Goal: Task Accomplishment & Management: Manage account settings

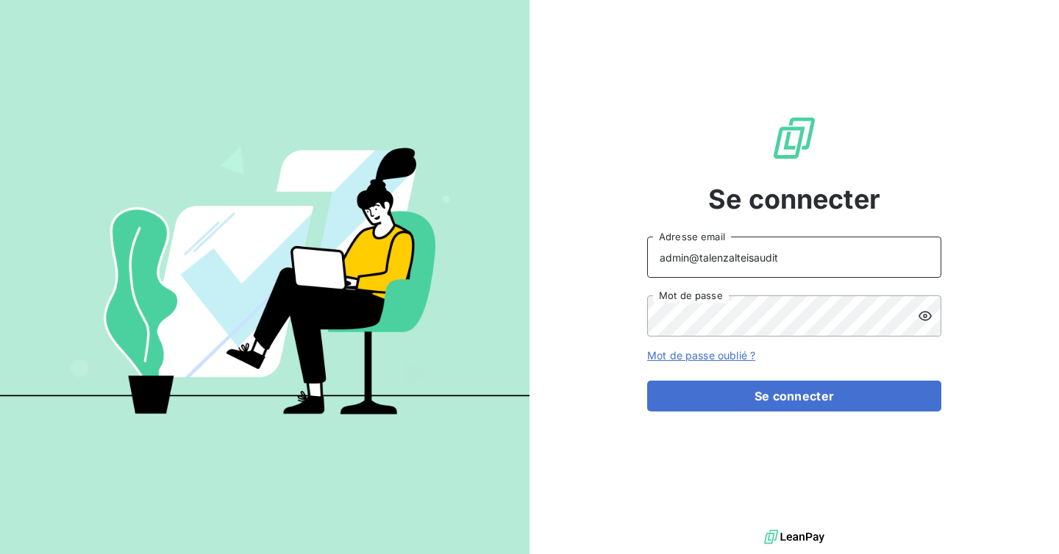
click at [781, 255] on input "admin@talenzalteisaudit" at bounding box center [794, 257] width 294 height 41
type input "[EMAIL_ADDRESS][DOMAIN_NAME]"
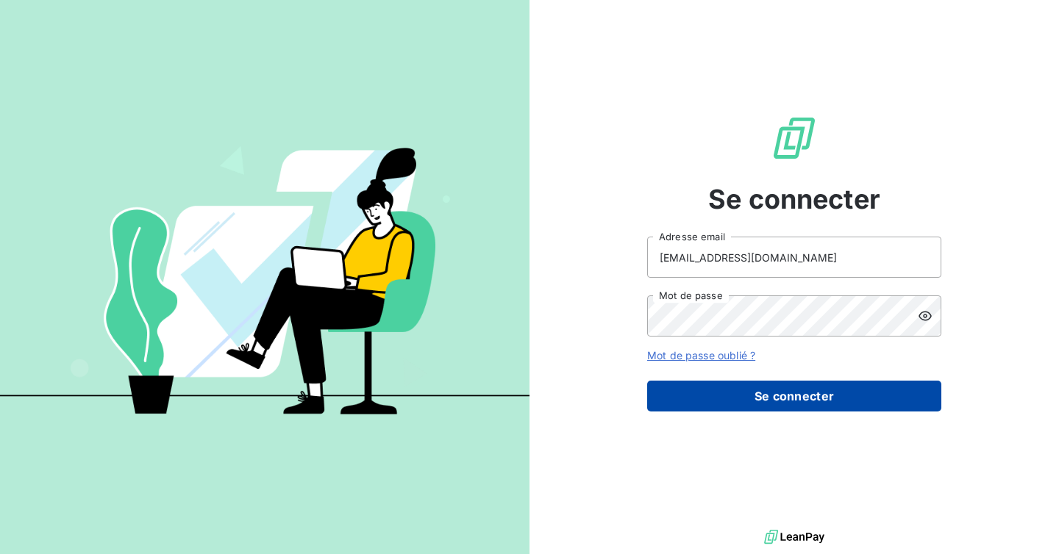
click at [775, 401] on button "Se connecter" at bounding box center [794, 396] width 294 height 31
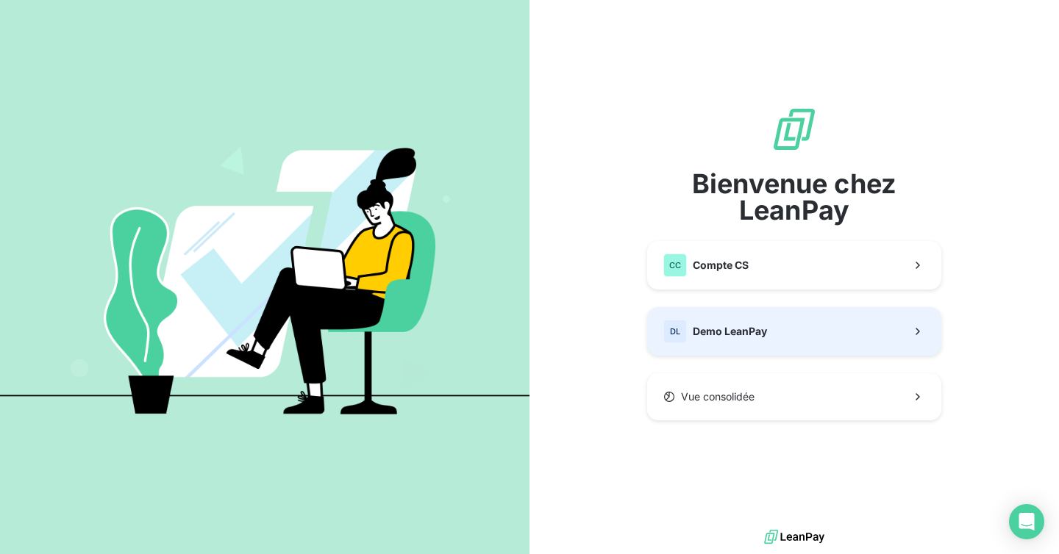
click at [728, 309] on button "DL Demo LeanPay" at bounding box center [794, 331] width 294 height 49
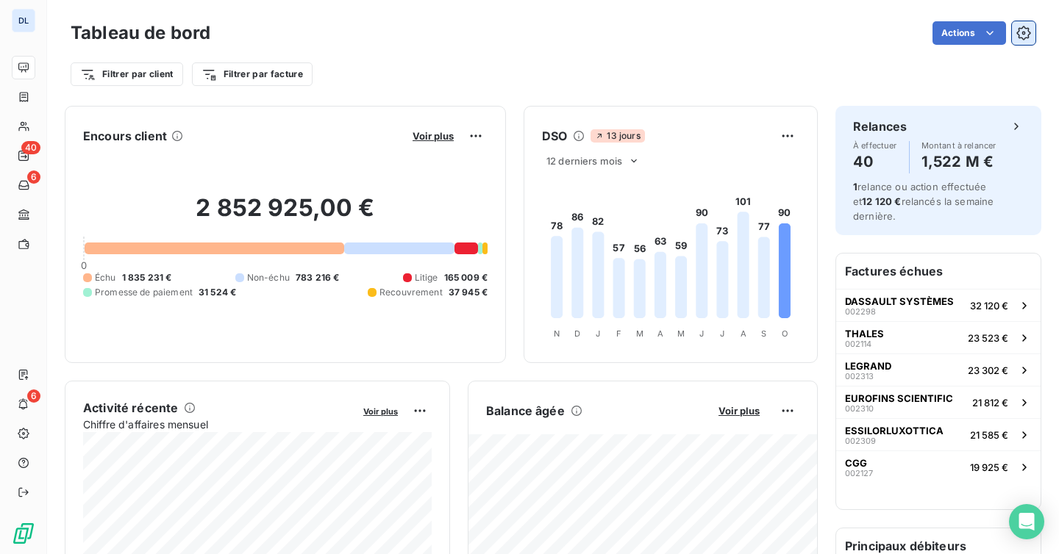
click at [1024, 32] on icon "button" at bounding box center [1024, 34] width 4 height 4
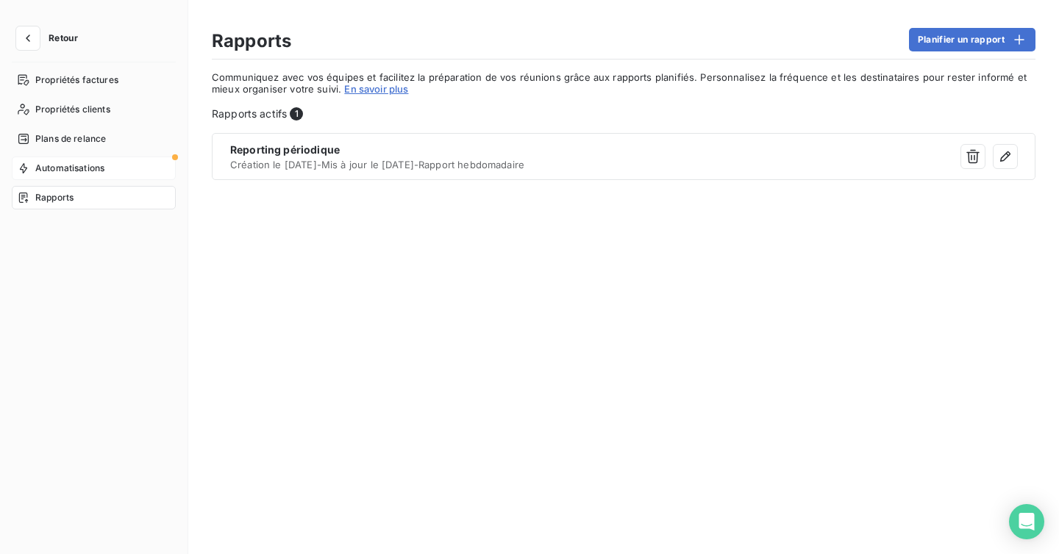
click at [141, 159] on div "Automatisations" at bounding box center [94, 169] width 164 height 24
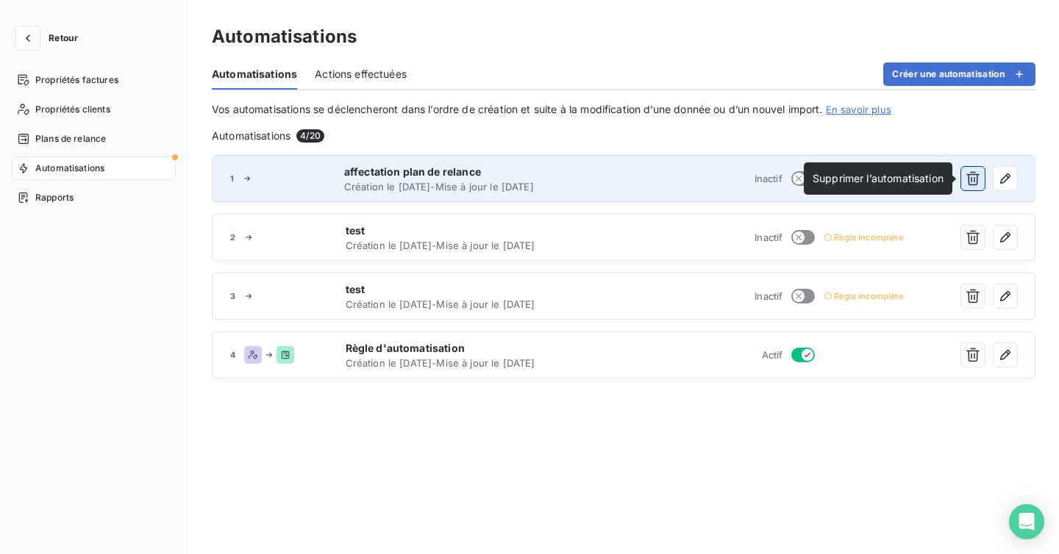
click at [970, 178] on icon "button" at bounding box center [972, 179] width 13 height 14
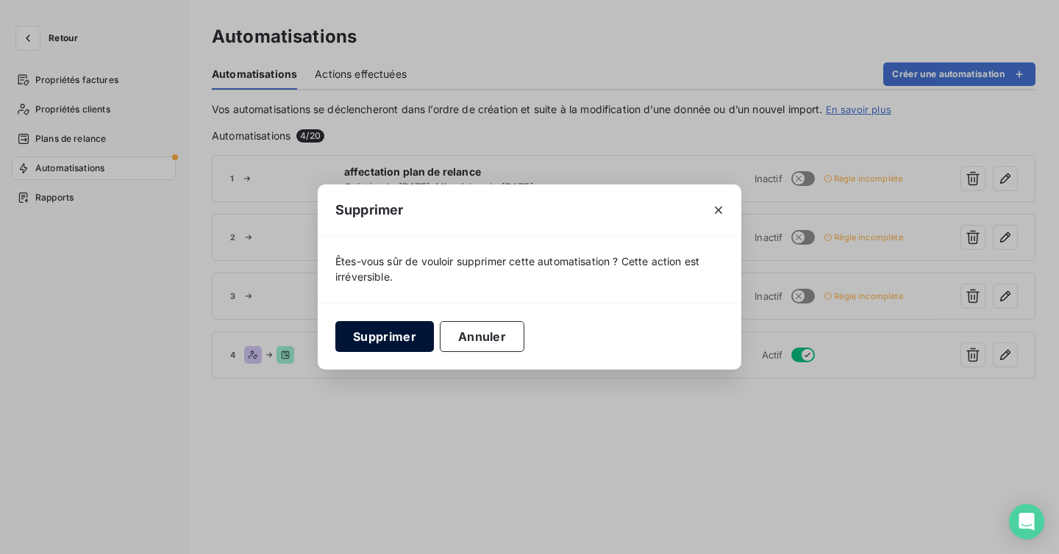
click at [369, 345] on button "Supprimer" at bounding box center [384, 336] width 99 height 31
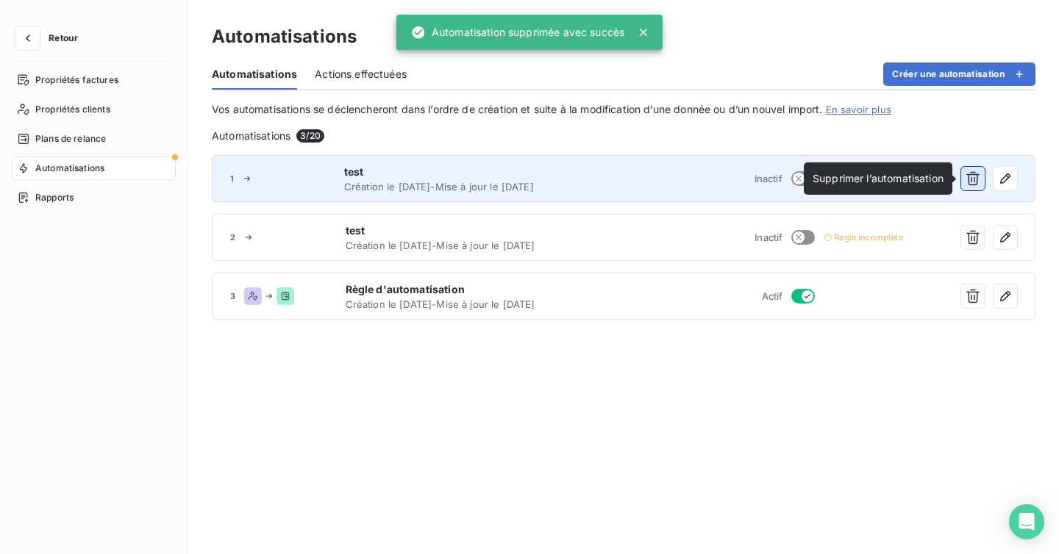
click at [970, 185] on icon "button" at bounding box center [972, 178] width 15 height 15
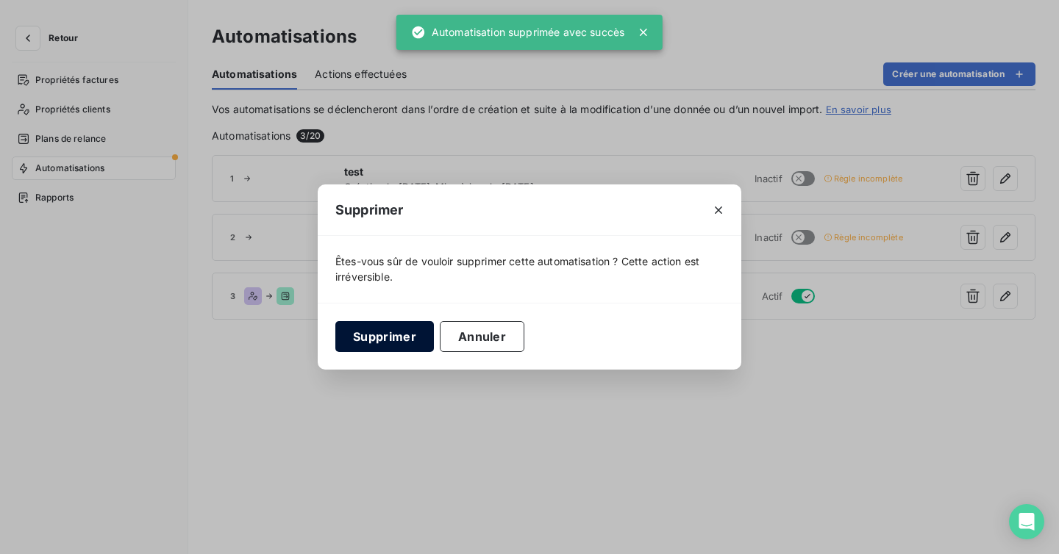
click at [393, 336] on button "Supprimer" at bounding box center [384, 336] width 99 height 31
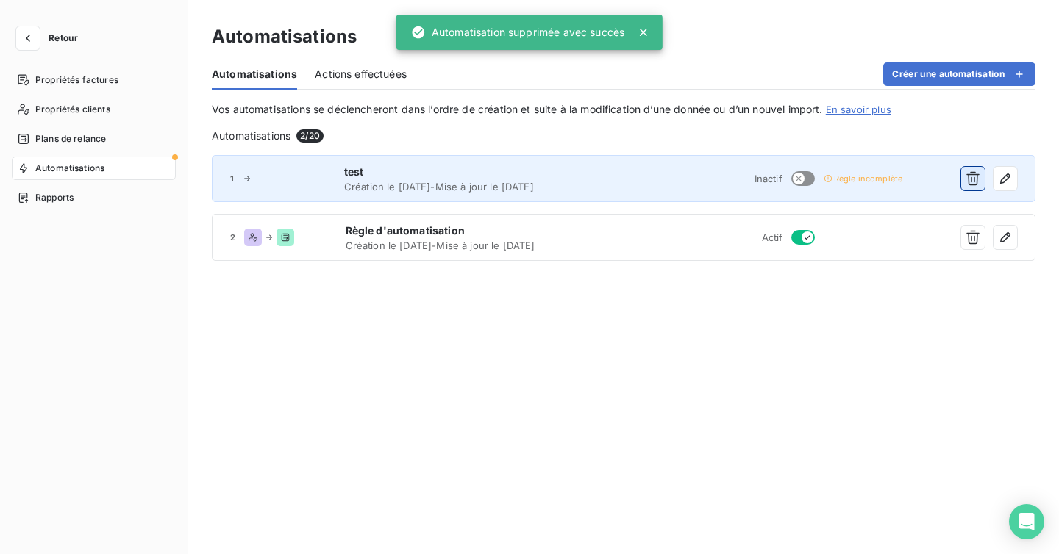
click at [970, 167] on button "button" at bounding box center [973, 179] width 24 height 24
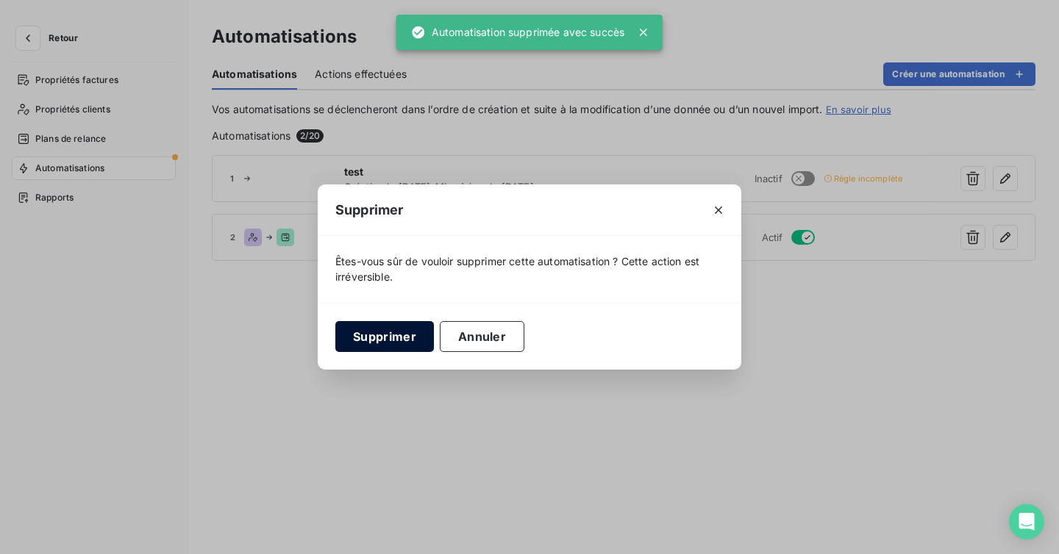
click at [380, 334] on button "Supprimer" at bounding box center [384, 336] width 99 height 31
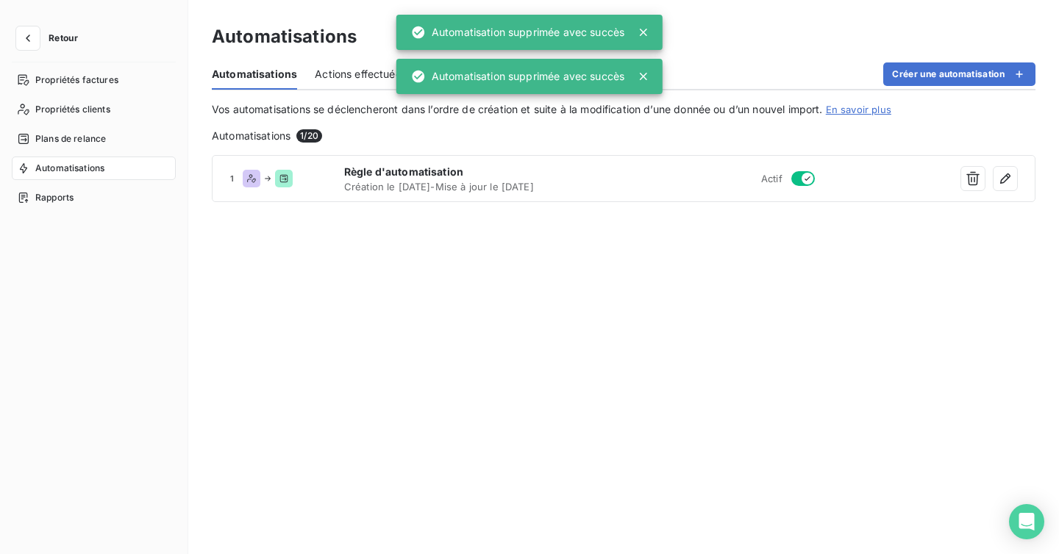
click at [550, 269] on div "1 Règle d'automatisation Création le [DATE] - Mise à jour le [DATE] Actif" at bounding box center [623, 343] width 823 height 376
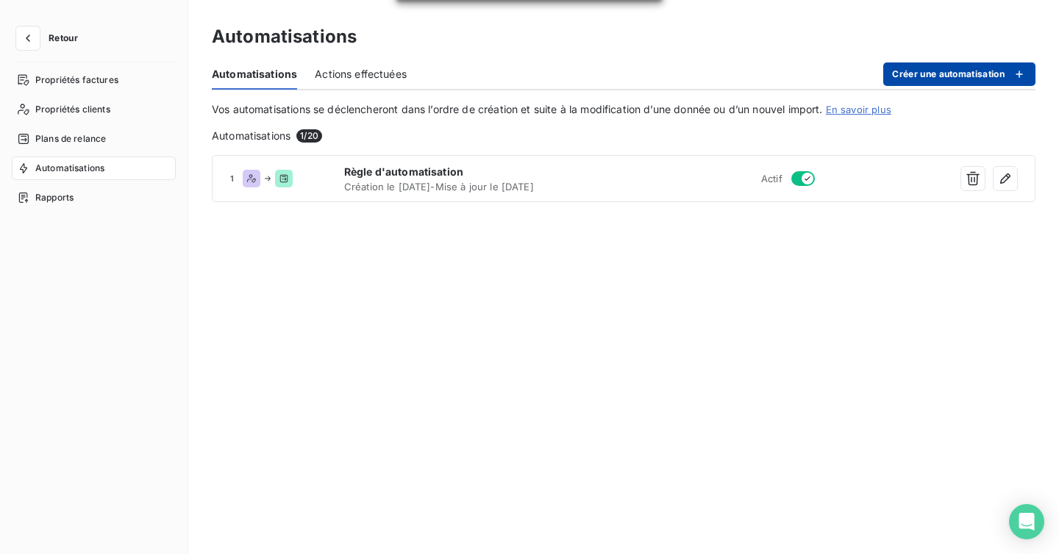
click at [913, 71] on button "Créer une automatisation" at bounding box center [959, 74] width 152 height 24
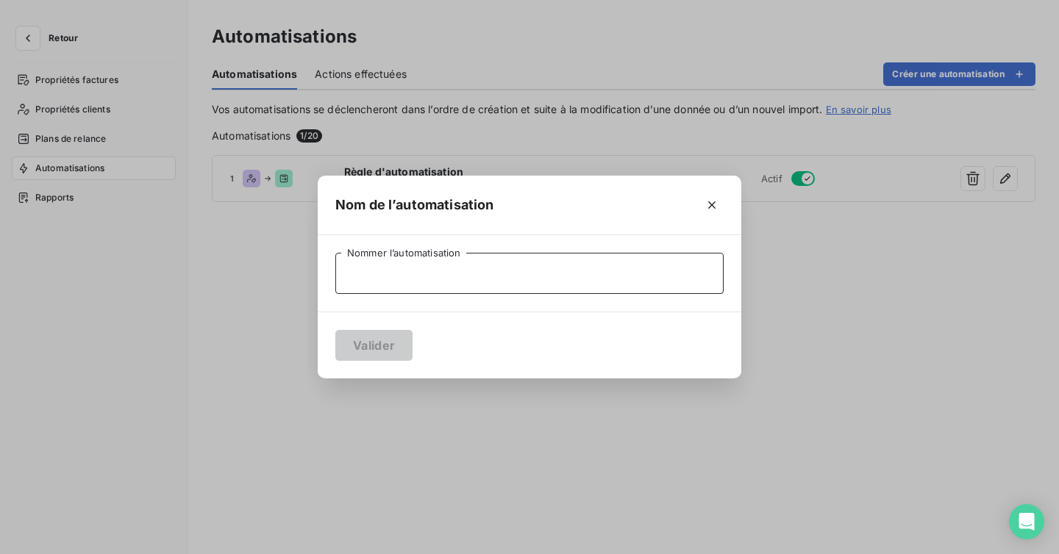
click at [493, 278] on input "Nommer l’automatisation" at bounding box center [529, 273] width 388 height 41
type input "Test cumul des règles"
click at [382, 349] on button "Valider" at bounding box center [373, 345] width 77 height 31
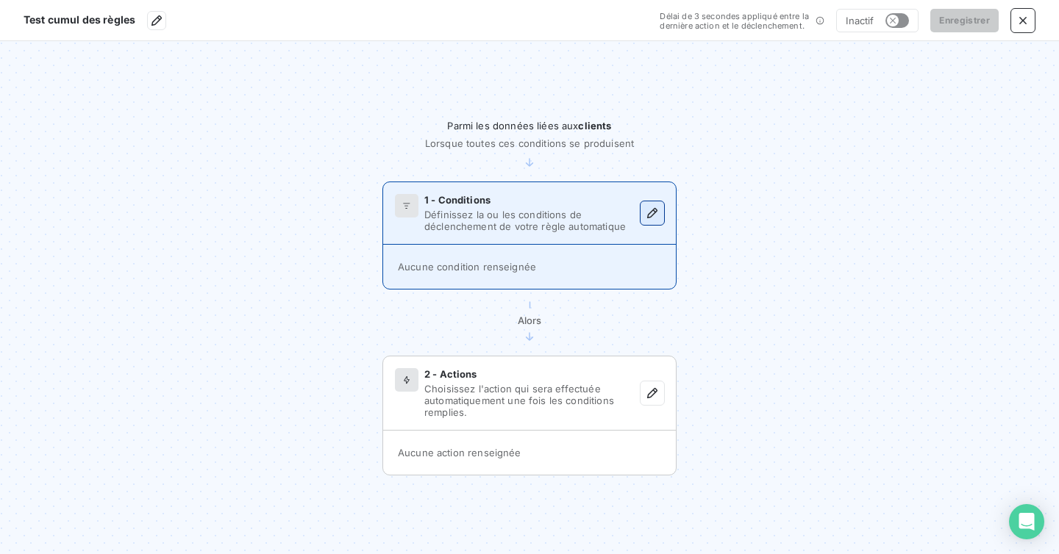
click at [646, 215] on icon "button" at bounding box center [652, 213] width 15 height 15
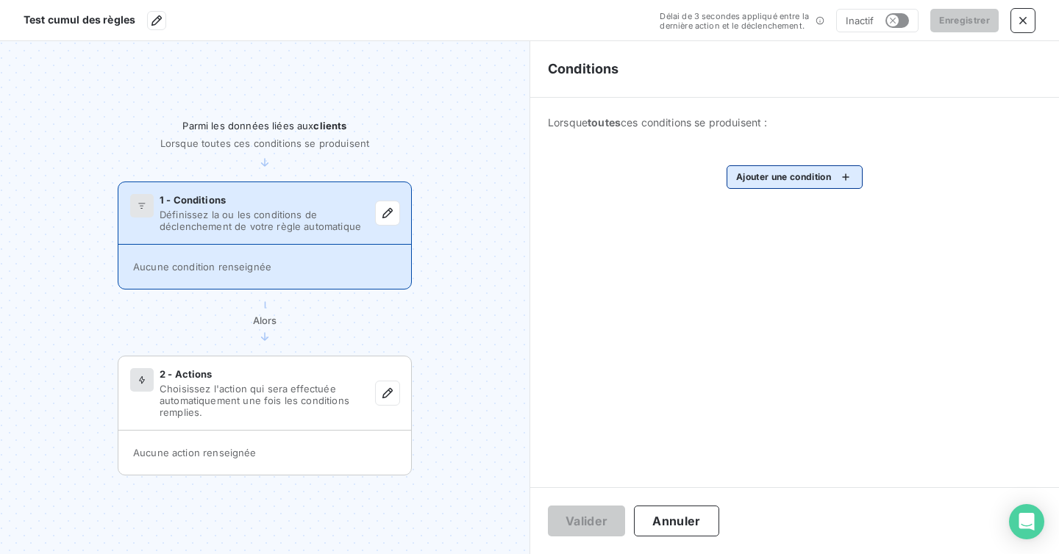
click at [767, 168] on html "Test cumul des règles Délai de 3 secondes appliqué entre la dernière action et …" at bounding box center [529, 277] width 1059 height 554
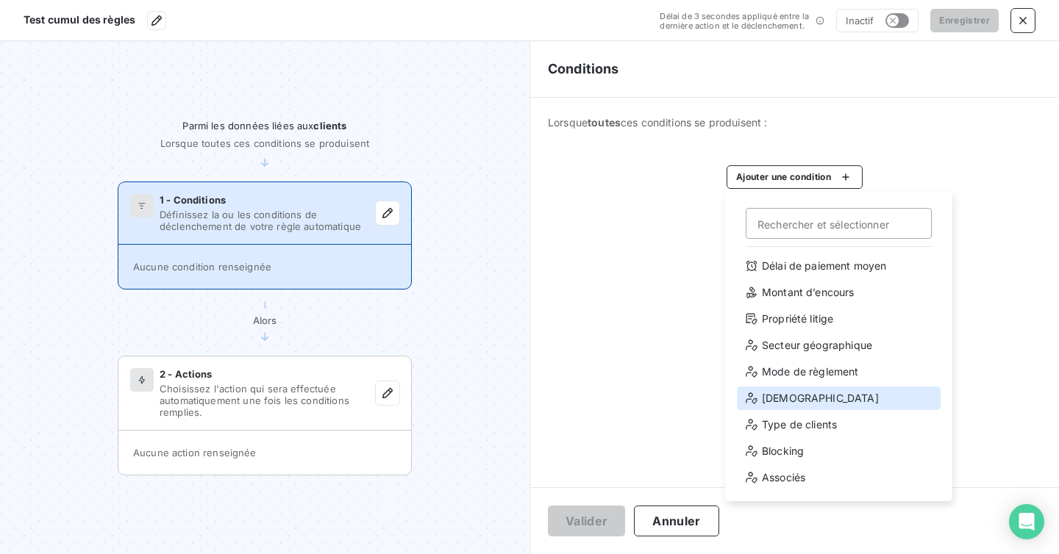
click at [789, 403] on div "[DEMOGRAPHIC_DATA]" at bounding box center [839, 399] width 204 height 24
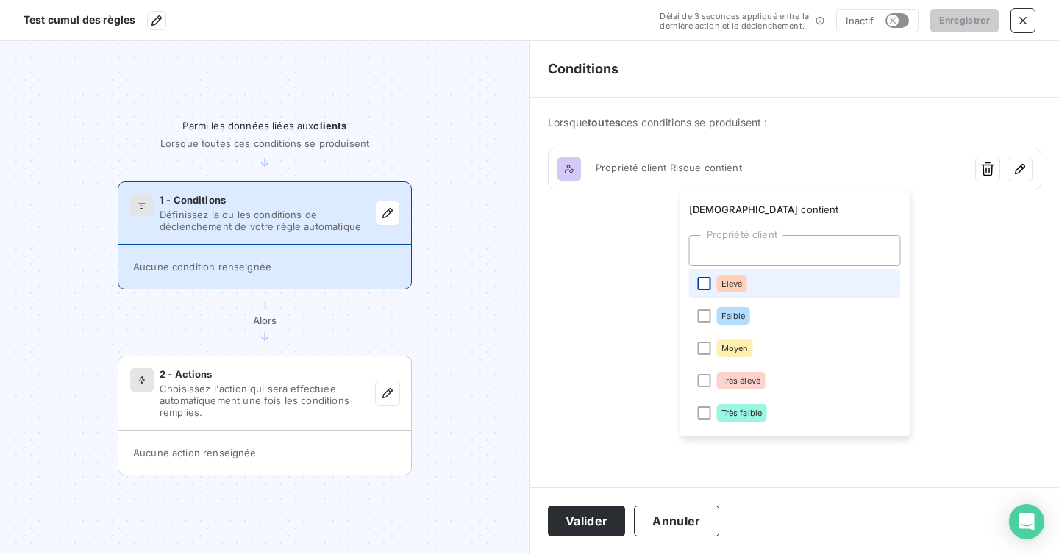
click at [701, 285] on div at bounding box center [704, 283] width 13 height 13
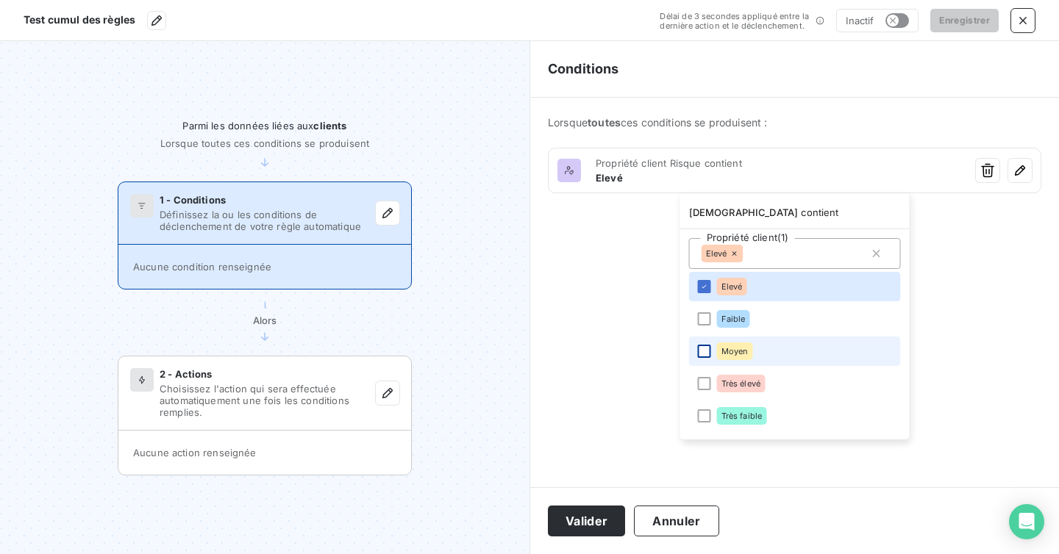
click at [706, 347] on div at bounding box center [704, 351] width 13 height 13
click at [631, 296] on html "Test cumul des règles Délai de 3 secondes appliqué entre la dernière action et …" at bounding box center [529, 277] width 1059 height 554
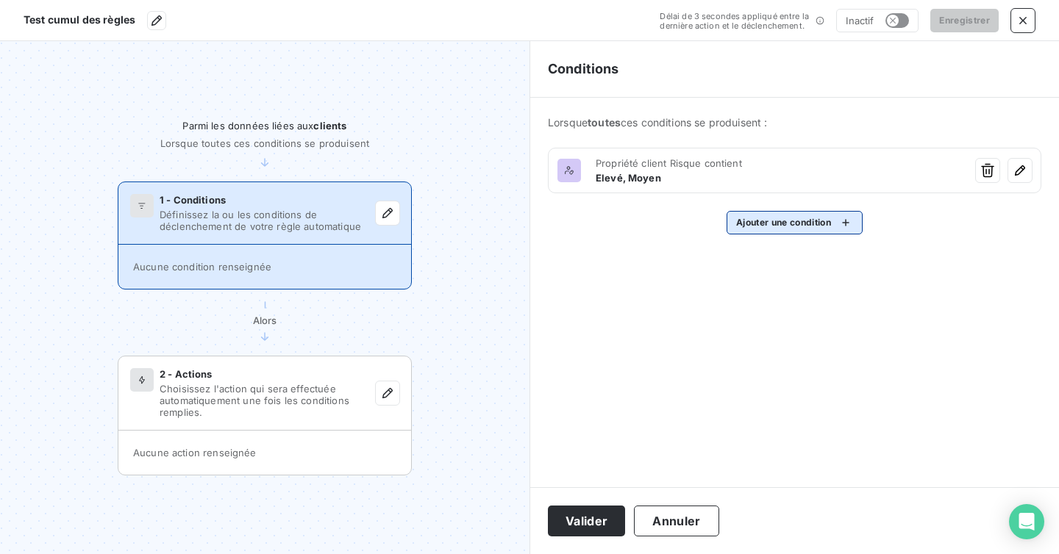
click at [792, 227] on html "Test cumul des règles Délai de 3 secondes appliqué entre la dernière action et …" at bounding box center [529, 277] width 1059 height 554
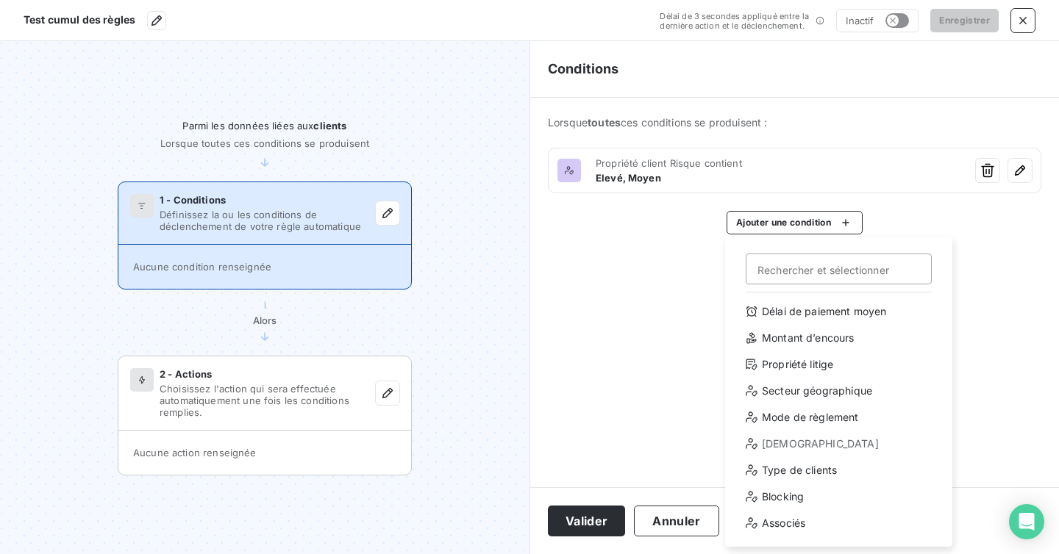
click at [784, 441] on div "[DEMOGRAPHIC_DATA]" at bounding box center [839, 444] width 204 height 24
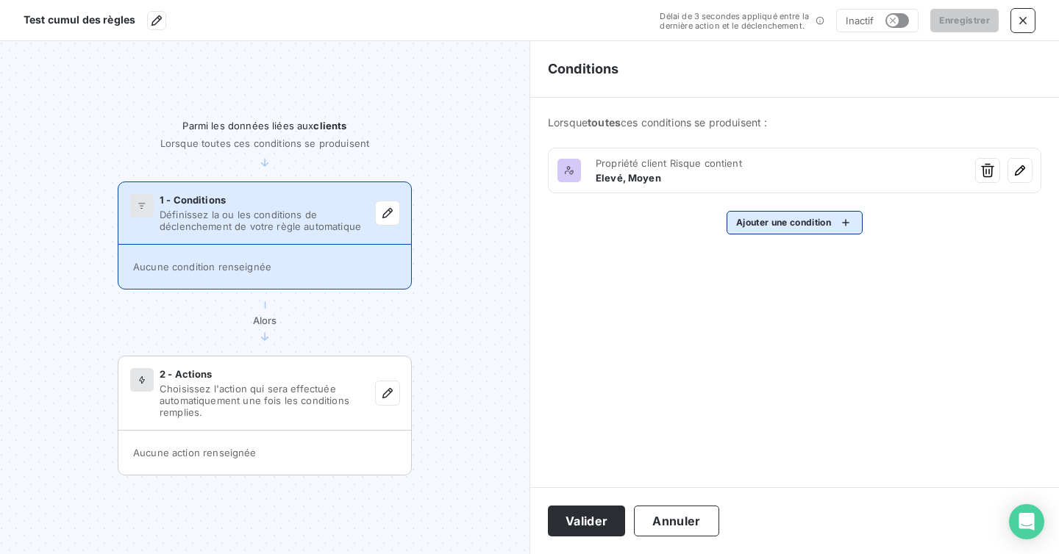
click at [789, 214] on html "Test cumul des règles Délai de 3 secondes appliqué entre la dernière action et …" at bounding box center [529, 277] width 1059 height 554
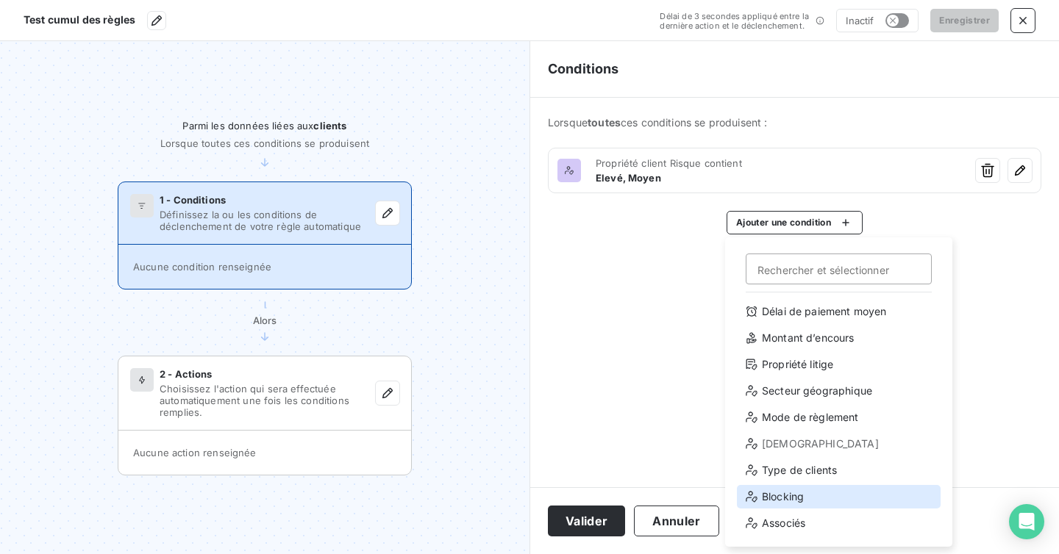
click at [776, 505] on div "Blocking" at bounding box center [839, 497] width 204 height 24
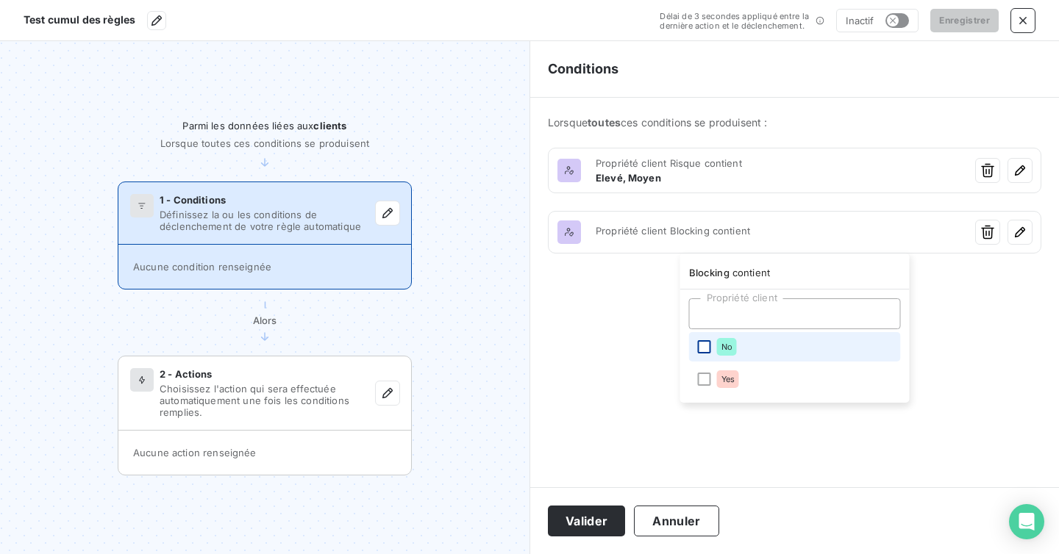
click at [705, 350] on div at bounding box center [704, 346] width 13 height 13
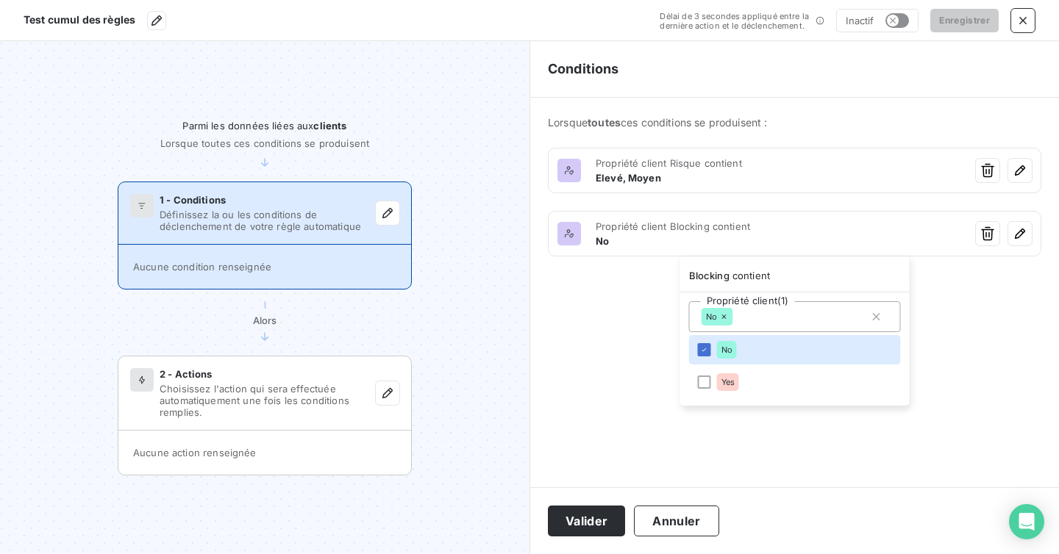
click at [618, 331] on html "Test cumul des règles Délai de 3 secondes appliqué entre la dernière action et …" at bounding box center [529, 277] width 1059 height 554
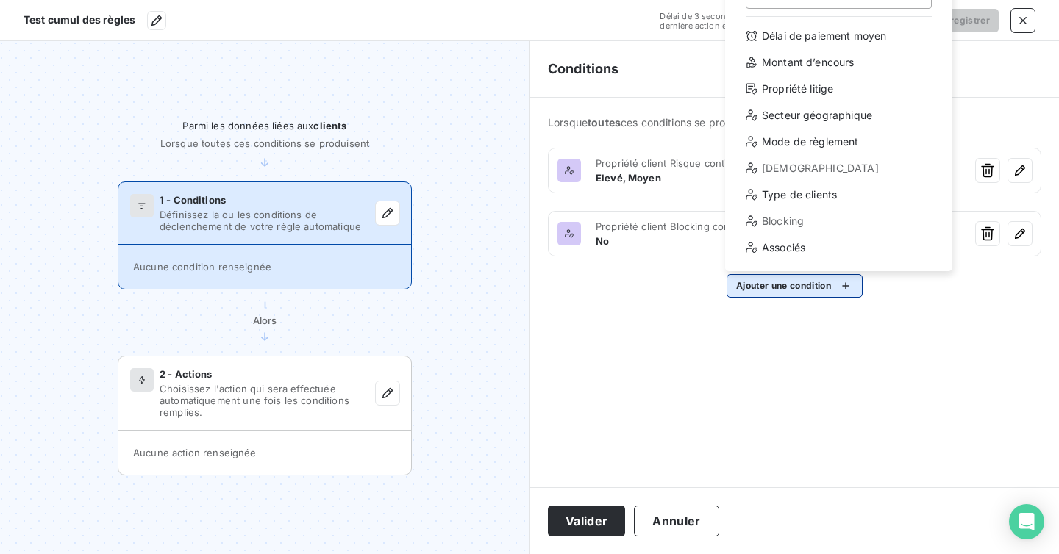
click at [779, 291] on html "Test cumul des règles Délai de 3 secondes appliqué entre la dernière action et …" at bounding box center [529, 277] width 1059 height 554
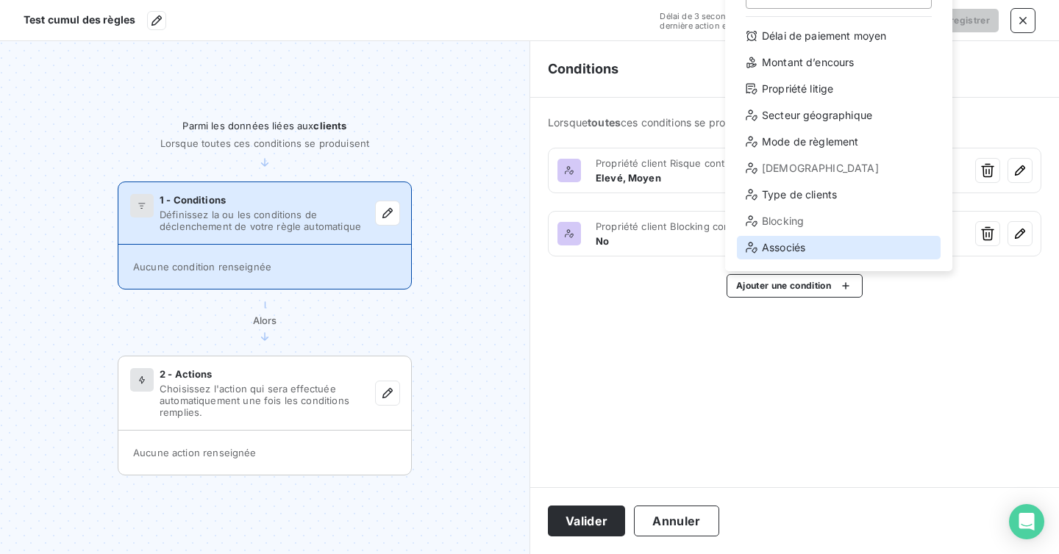
click at [779, 244] on div "Associés" at bounding box center [839, 248] width 204 height 24
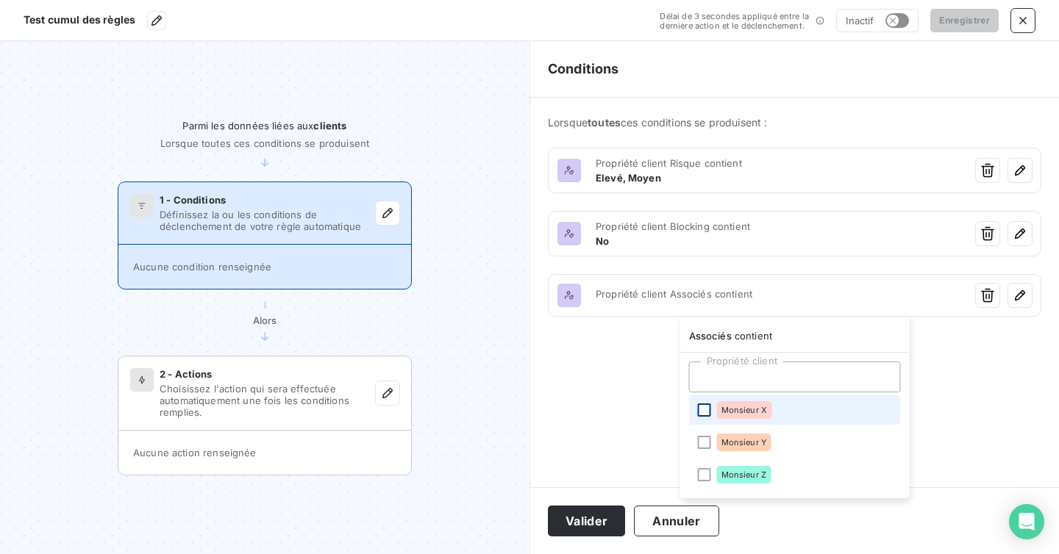
click at [705, 412] on div at bounding box center [704, 410] width 13 height 13
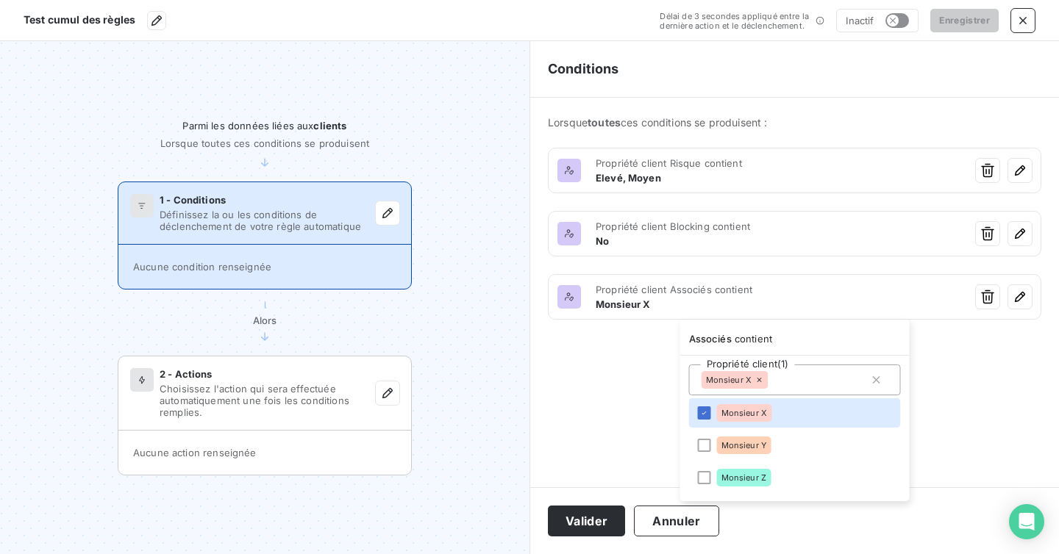
click at [628, 364] on html "Test cumul des règles Délai de 3 secondes appliqué entre la dernière action et …" at bounding box center [529, 277] width 1059 height 554
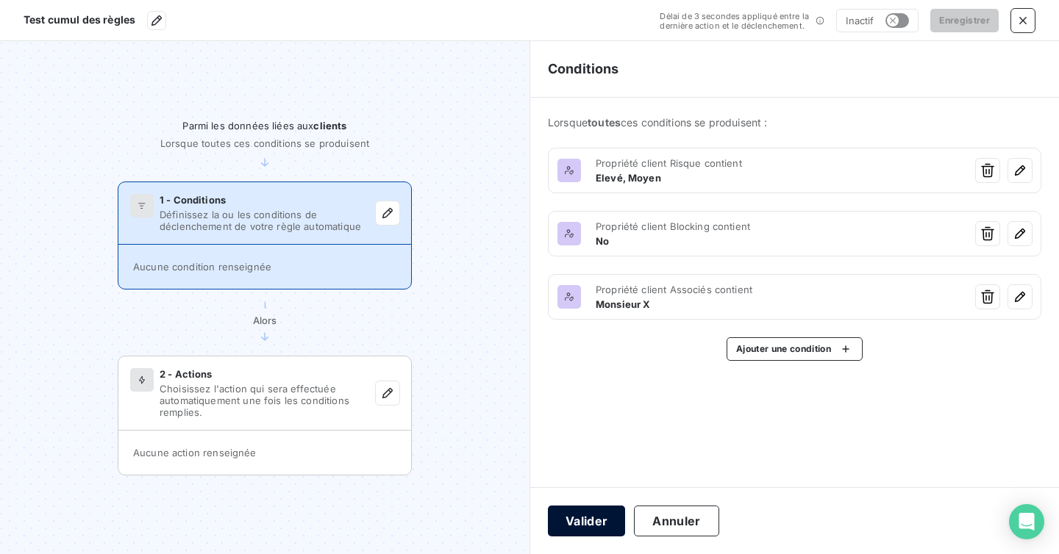
click at [594, 511] on button "Valider" at bounding box center [586, 521] width 77 height 31
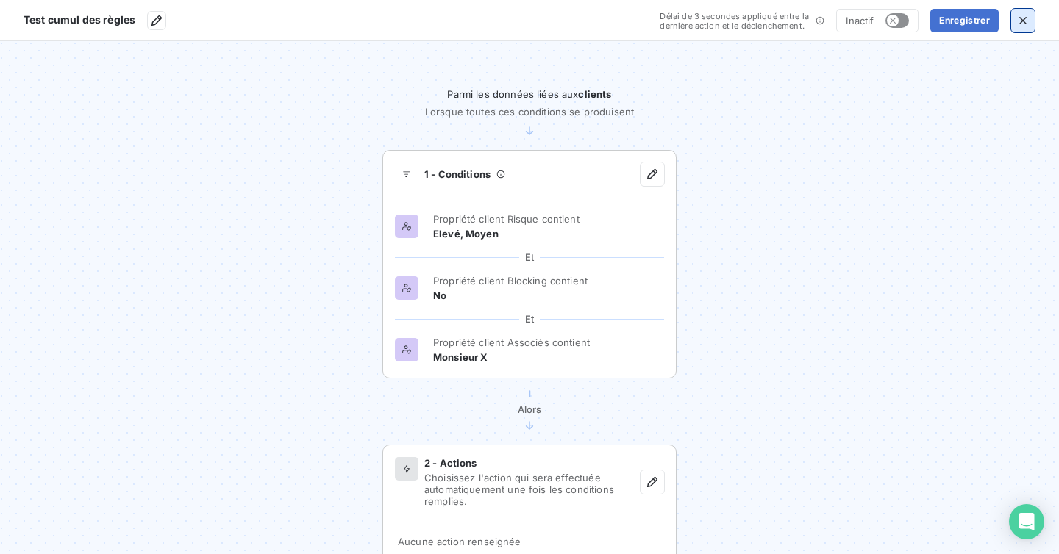
click at [1020, 21] on icon "button" at bounding box center [1022, 20] width 7 height 7
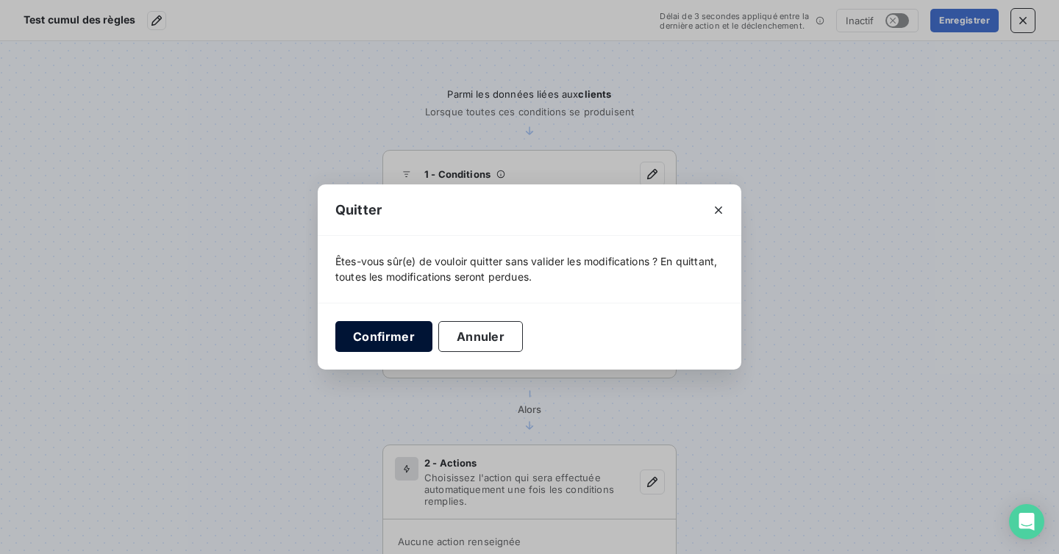
click at [426, 332] on button "Confirmer" at bounding box center [383, 336] width 97 height 31
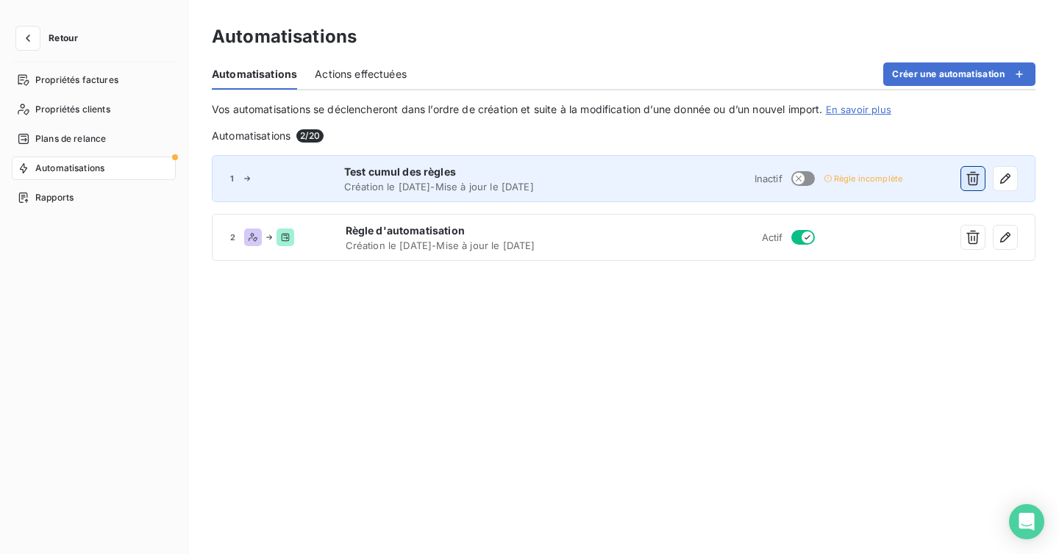
click at [973, 187] on button "button" at bounding box center [973, 179] width 24 height 24
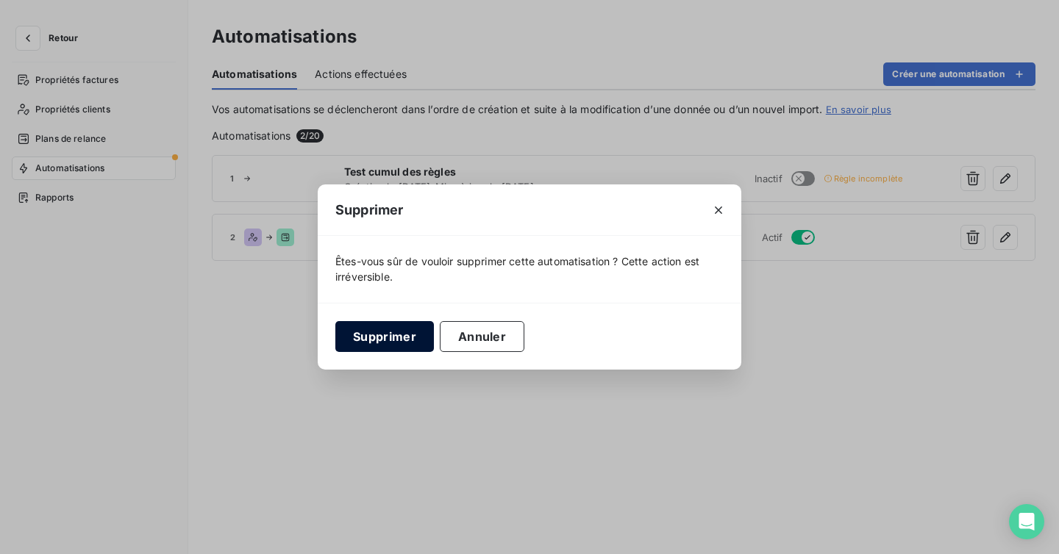
click at [385, 337] on button "Supprimer" at bounding box center [384, 336] width 99 height 31
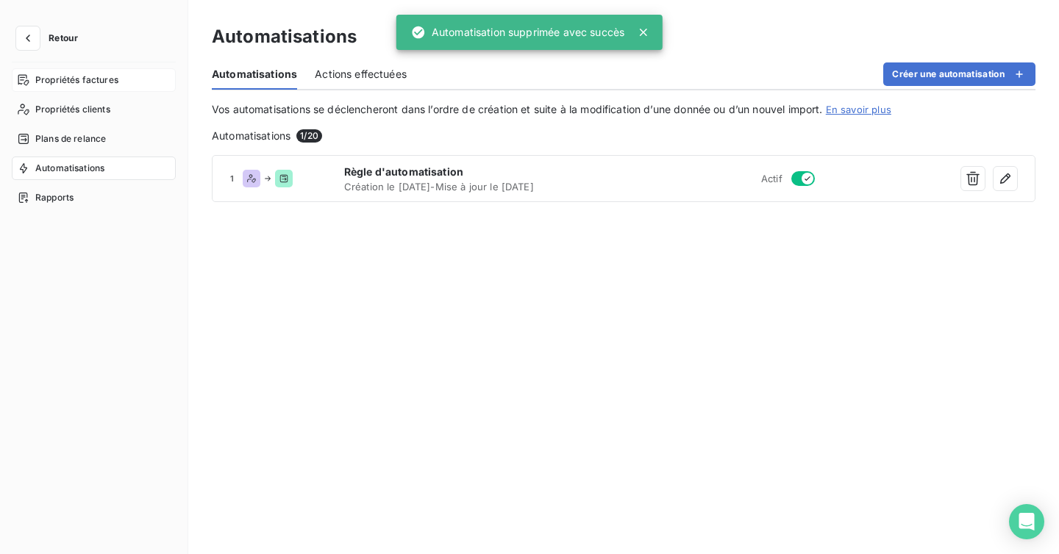
click at [90, 85] on span "Propriétés factures" at bounding box center [76, 80] width 83 height 13
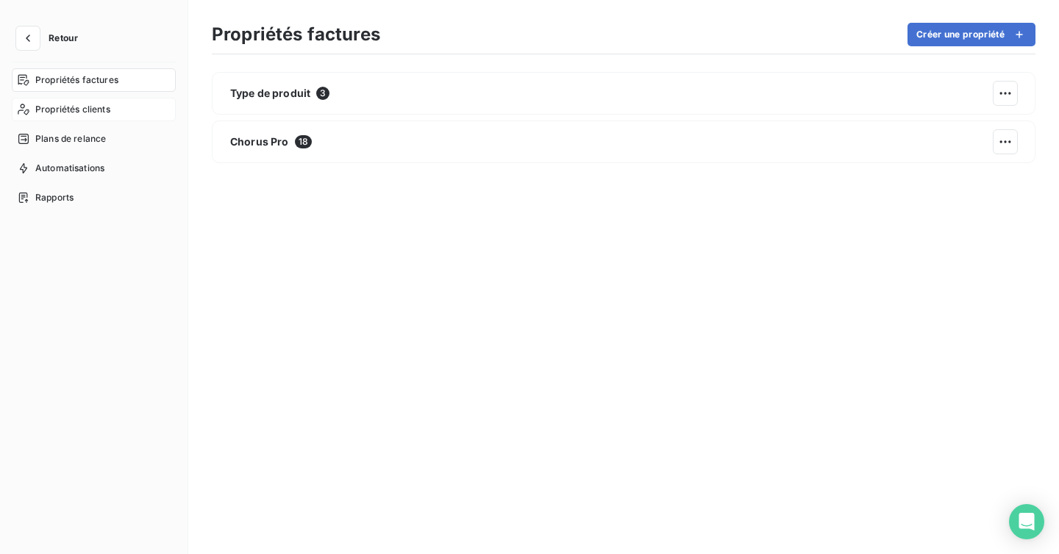
click at [93, 107] on span "Propriétés clients" at bounding box center [72, 109] width 75 height 13
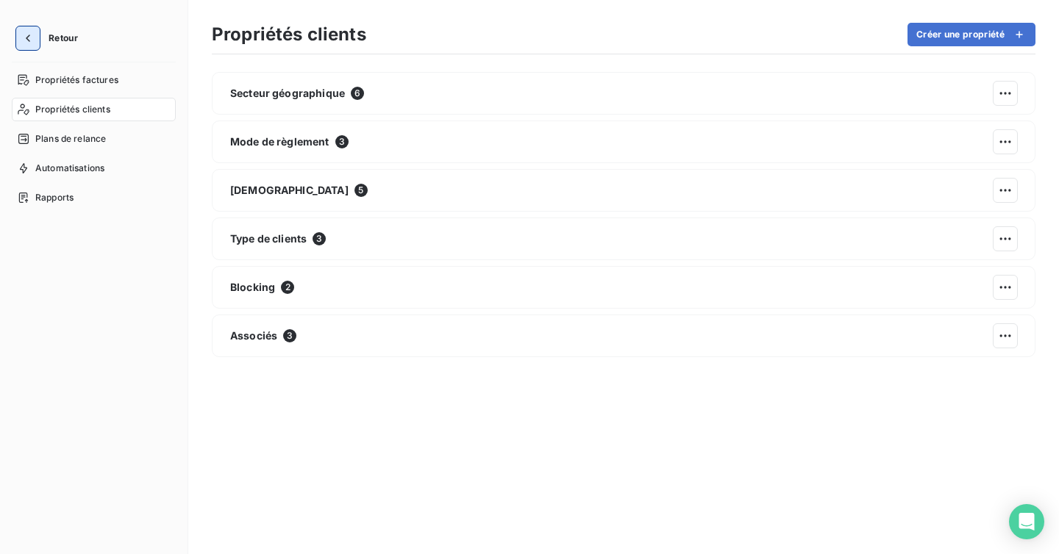
click at [33, 42] on icon "button" at bounding box center [28, 38] width 15 height 15
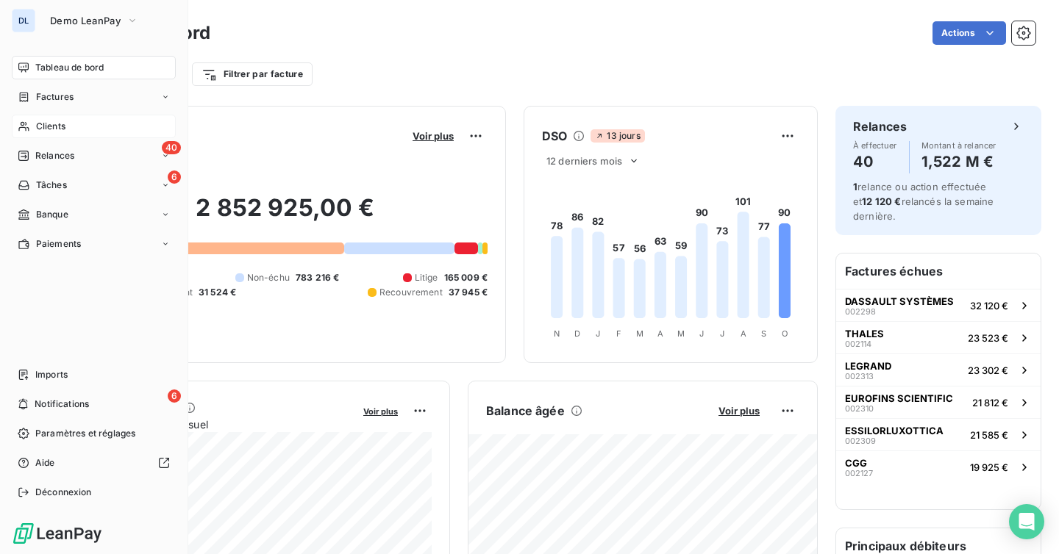
click at [57, 122] on span "Clients" at bounding box center [50, 126] width 29 height 13
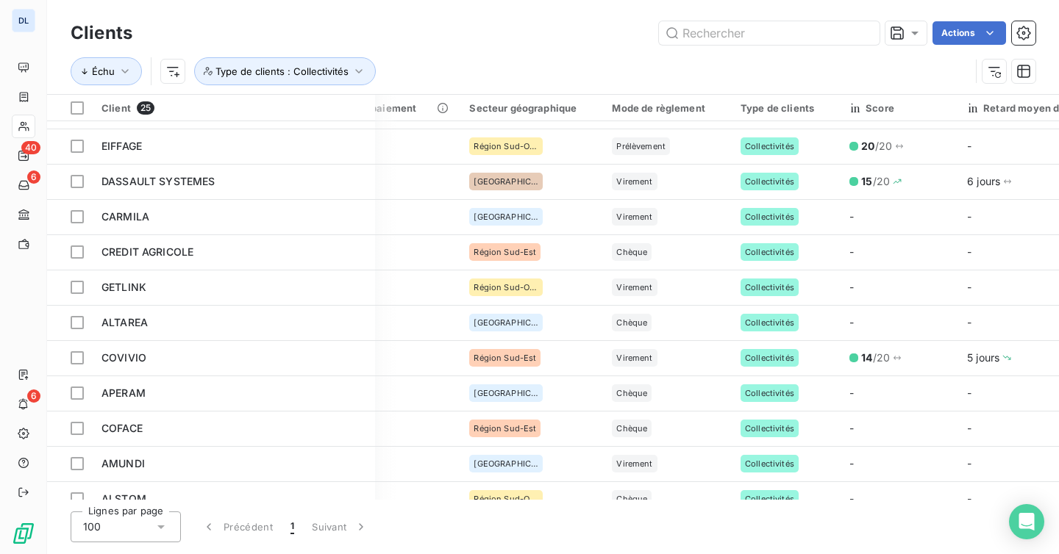
scroll to position [0, 810]
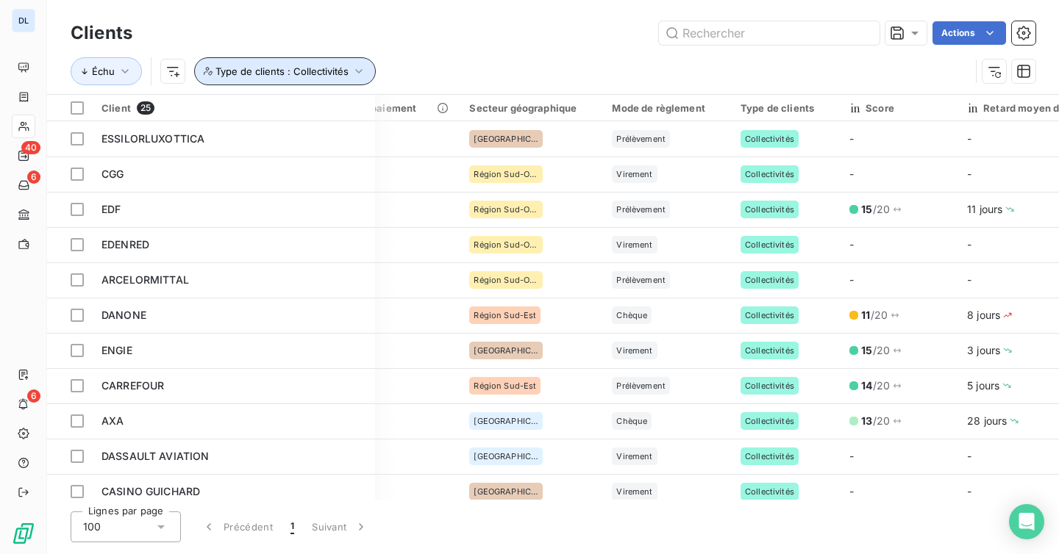
click at [271, 76] on span "Type de clients : Collectivités" at bounding box center [281, 71] width 133 height 12
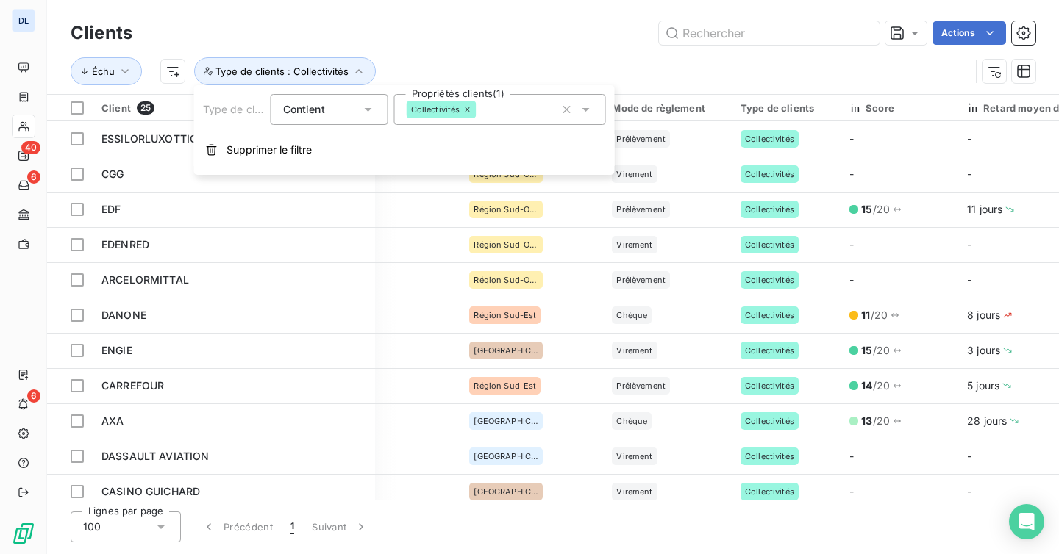
click at [476, 37] on div "Actions" at bounding box center [592, 33] width 885 height 24
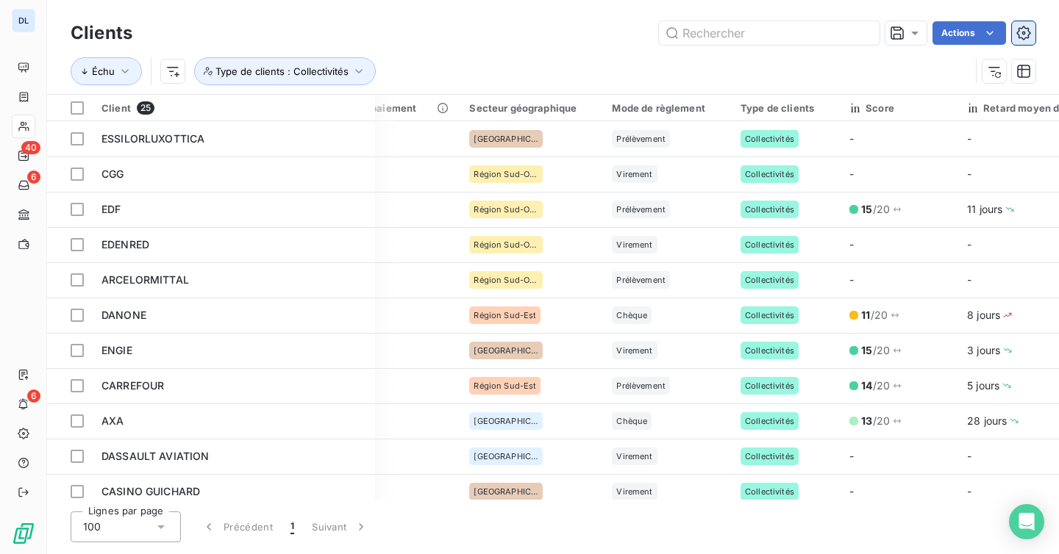
click at [1023, 37] on icon "button" at bounding box center [1023, 33] width 15 height 15
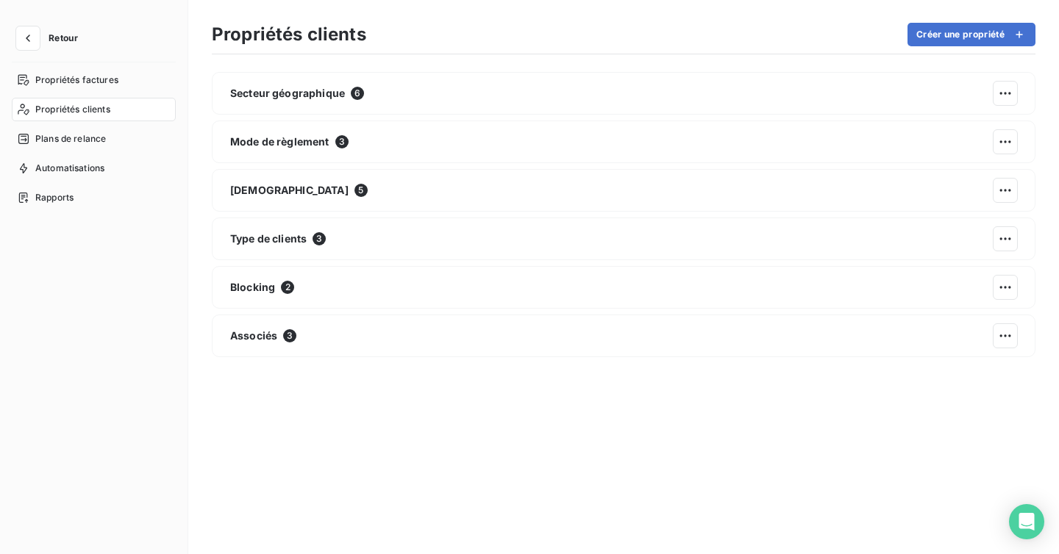
click at [58, 181] on nav "Propriétés factures Propriétés clients Plans de relance Automatisations Rapports" at bounding box center [94, 138] width 164 height 141
click at [69, 164] on span "Automatisations" at bounding box center [69, 168] width 69 height 13
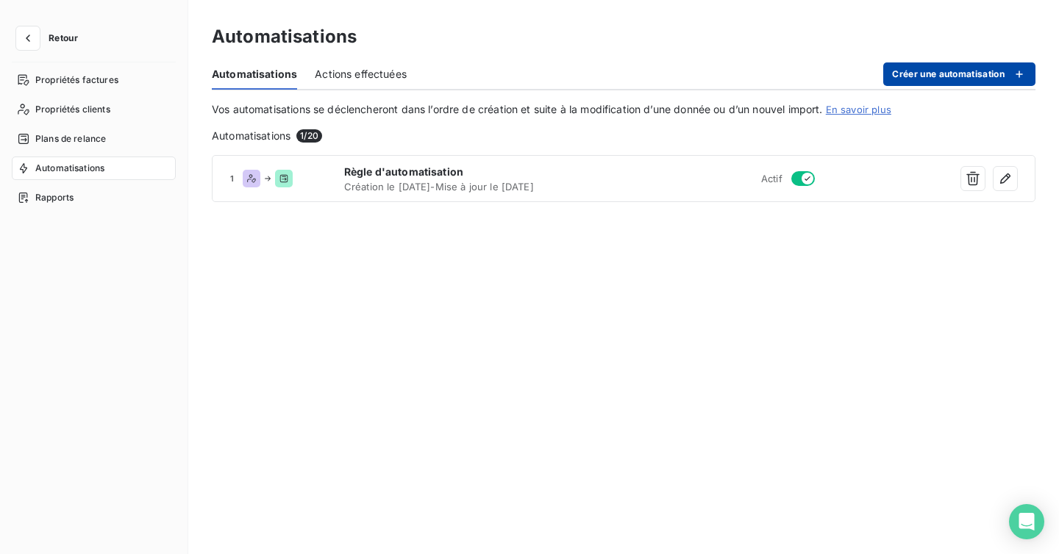
click at [914, 71] on button "Créer une automatisation" at bounding box center [959, 74] width 152 height 24
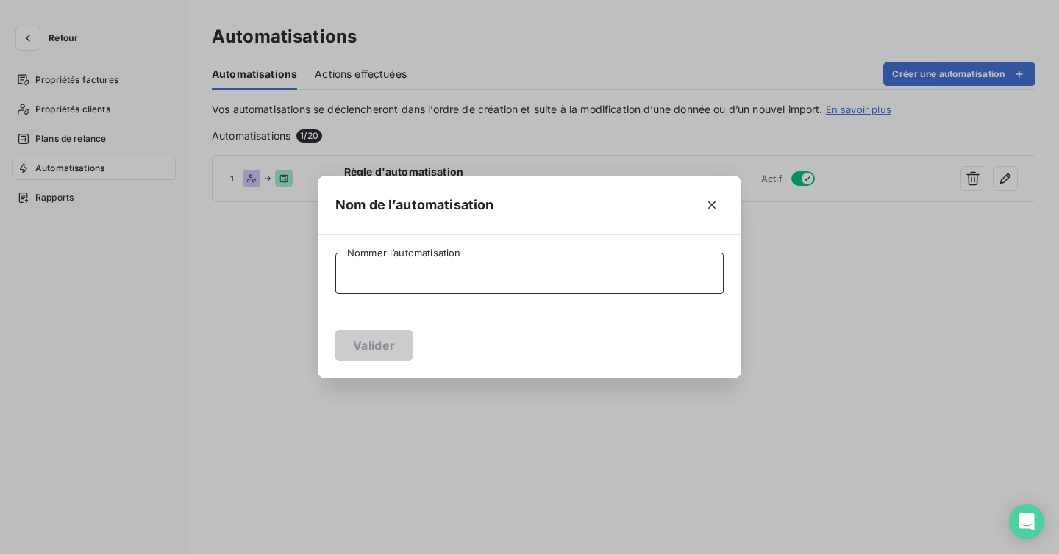
click at [451, 279] on input "Nommer l’automatisation" at bounding box center [529, 273] width 388 height 41
type input "Test Ninon"
click at [390, 353] on button "Valider" at bounding box center [373, 345] width 77 height 31
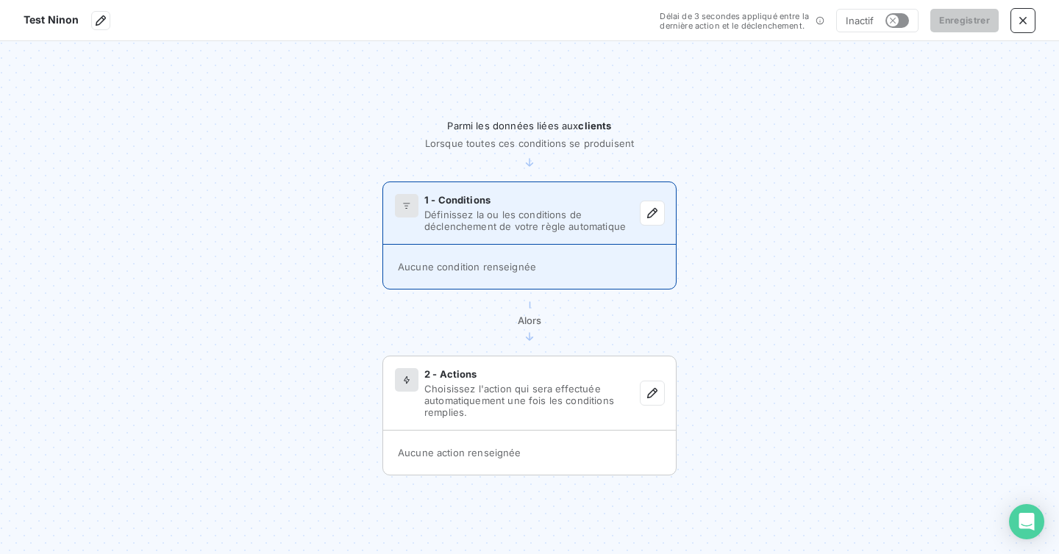
click at [648, 226] on div "1 - Conditions Définissez la ou les conditions de déclenchement de votre règle …" at bounding box center [529, 213] width 293 height 62
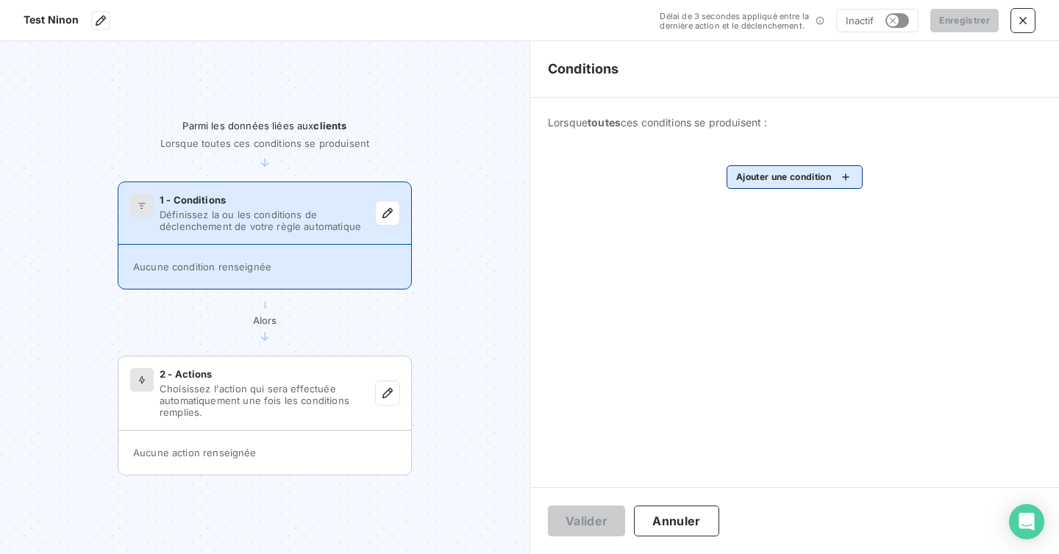
click at [777, 185] on html "Test [PERSON_NAME] de 3 secondes appliqué entre la dernière action et le déclen…" at bounding box center [529, 277] width 1059 height 554
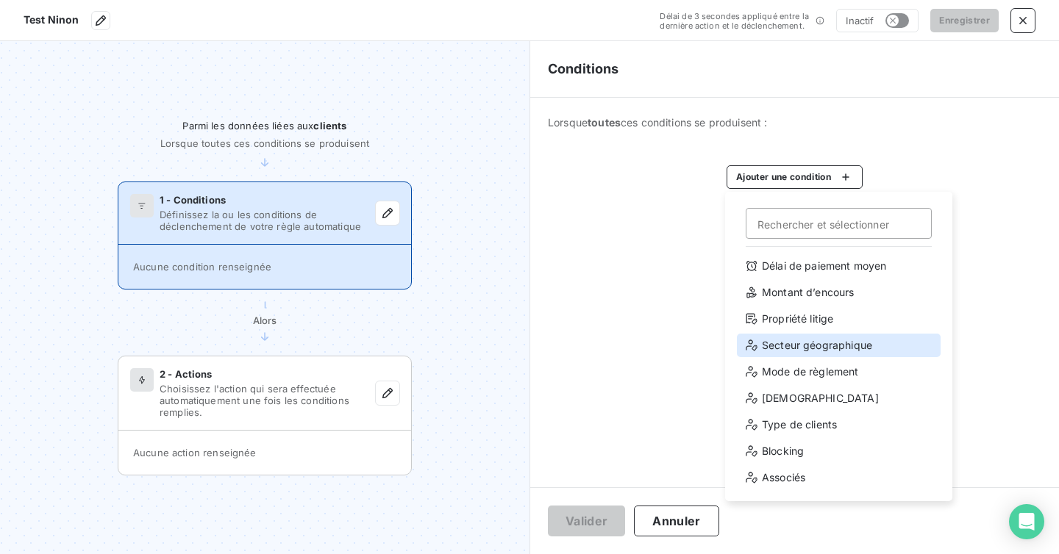
click at [800, 341] on div "Secteur géographique" at bounding box center [839, 346] width 204 height 24
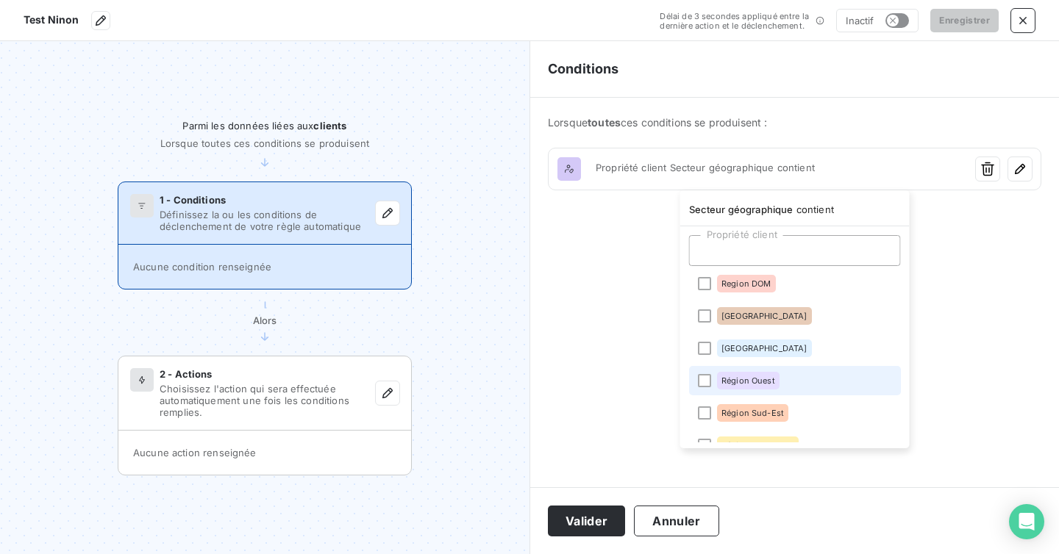
scroll to position [21, 0]
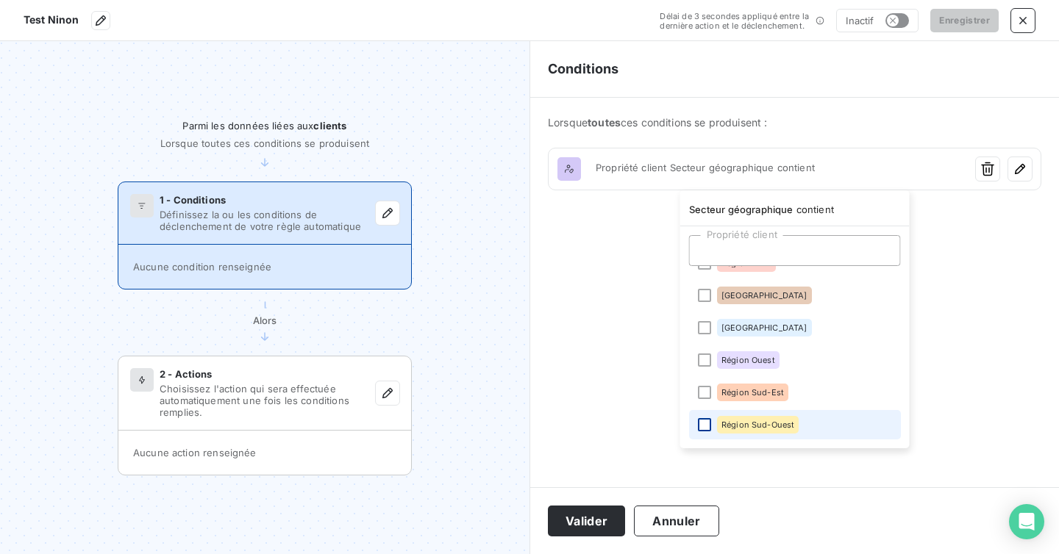
click at [704, 426] on div at bounding box center [704, 424] width 13 height 13
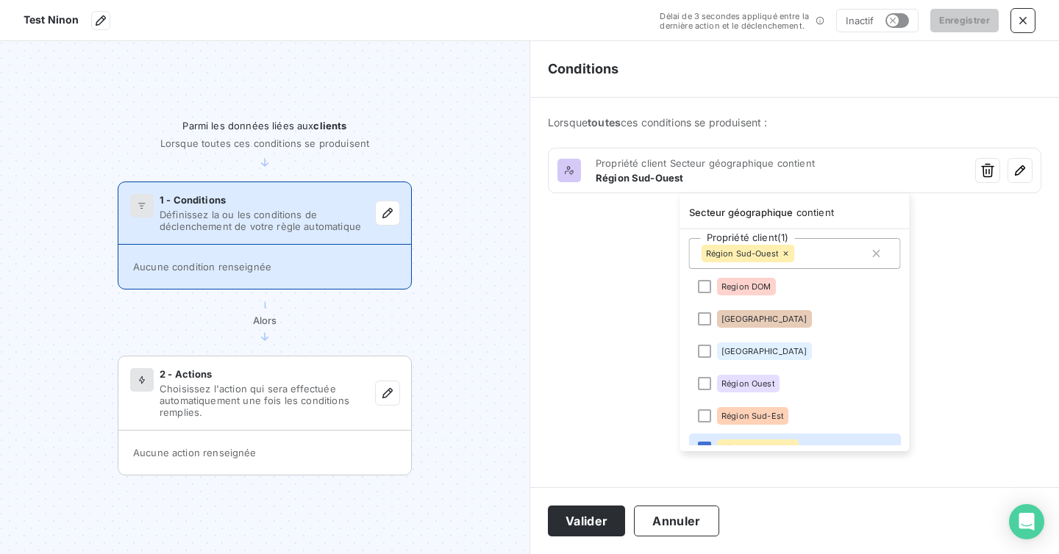
click at [620, 287] on html "Test [PERSON_NAME] de 3 secondes appliqué entre la dernière action et le déclen…" at bounding box center [529, 277] width 1059 height 554
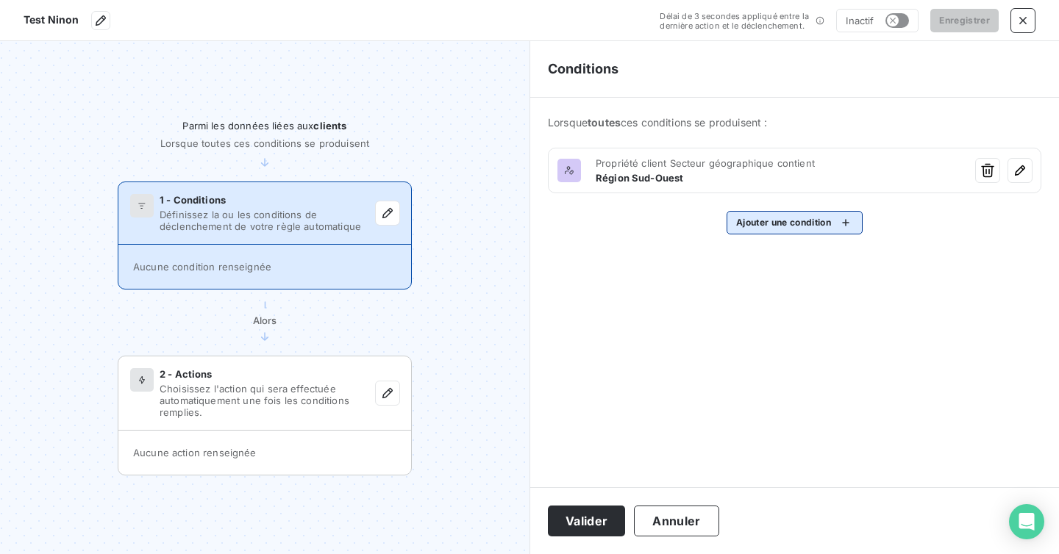
click at [817, 228] on html "Test [PERSON_NAME] de 3 secondes appliqué entre la dernière action et le déclen…" at bounding box center [529, 277] width 1059 height 554
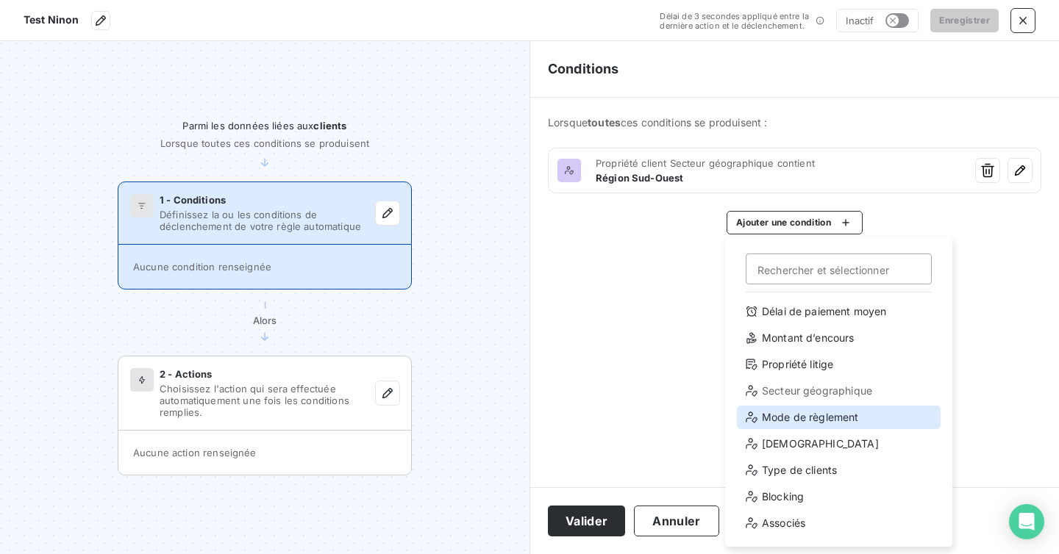
click at [800, 423] on div "Mode de règlement" at bounding box center [839, 418] width 204 height 24
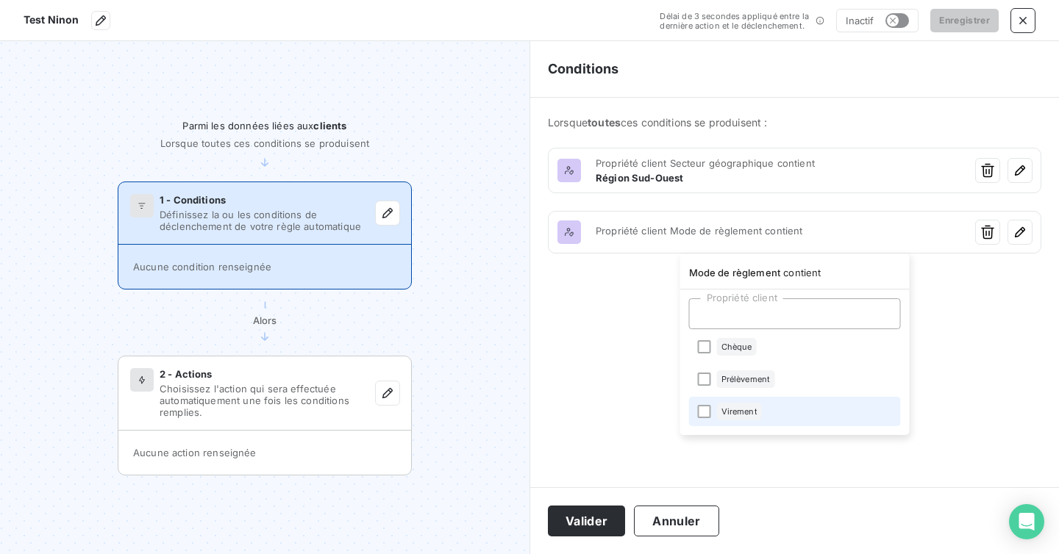
click at [706, 404] on li "Virement" at bounding box center [795, 411] width 212 height 29
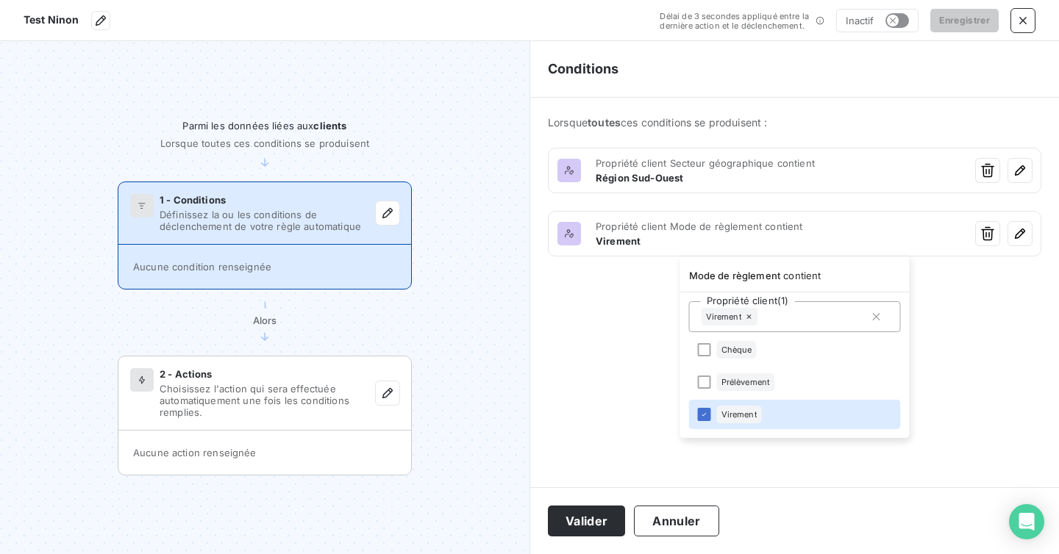
click at [640, 383] on html "Test [PERSON_NAME] de 3 secondes appliqué entre la dernière action et le déclen…" at bounding box center [529, 277] width 1059 height 554
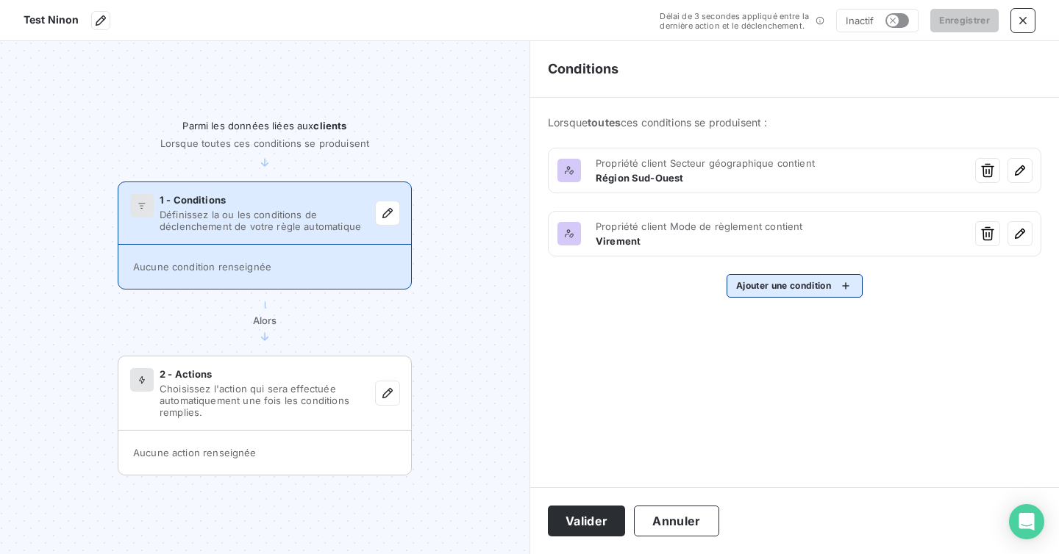
click at [809, 285] on html "Test [PERSON_NAME] de 3 secondes appliqué entre la dernière action et le déclen…" at bounding box center [529, 277] width 1059 height 554
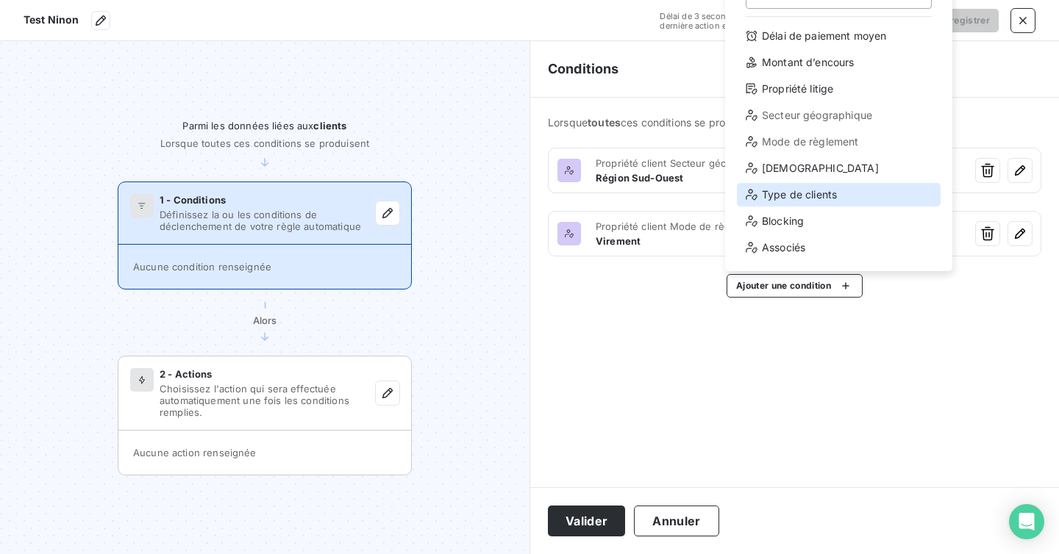
click at [803, 199] on div "Type de clients" at bounding box center [839, 195] width 204 height 24
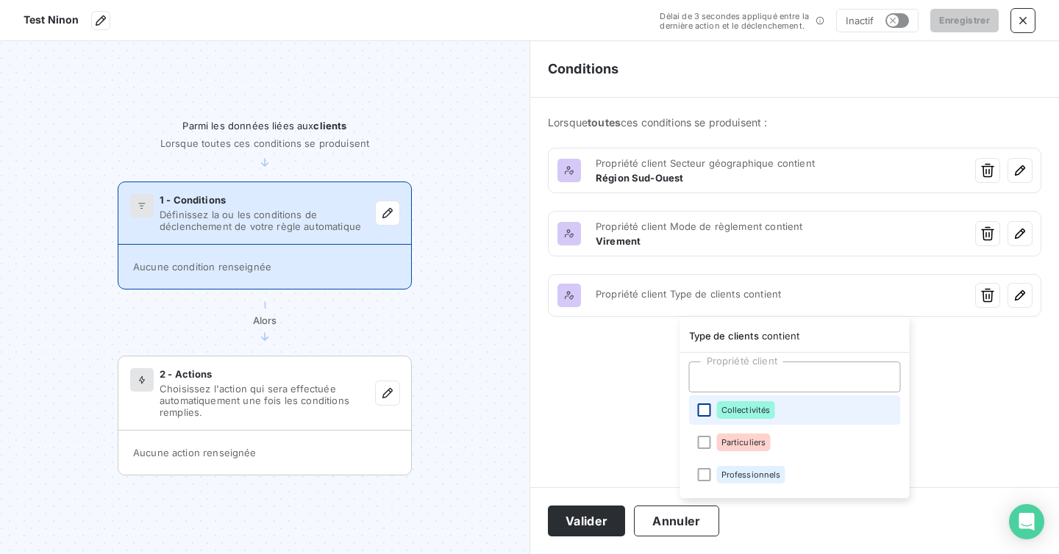
click at [701, 406] on div at bounding box center [704, 410] width 13 height 13
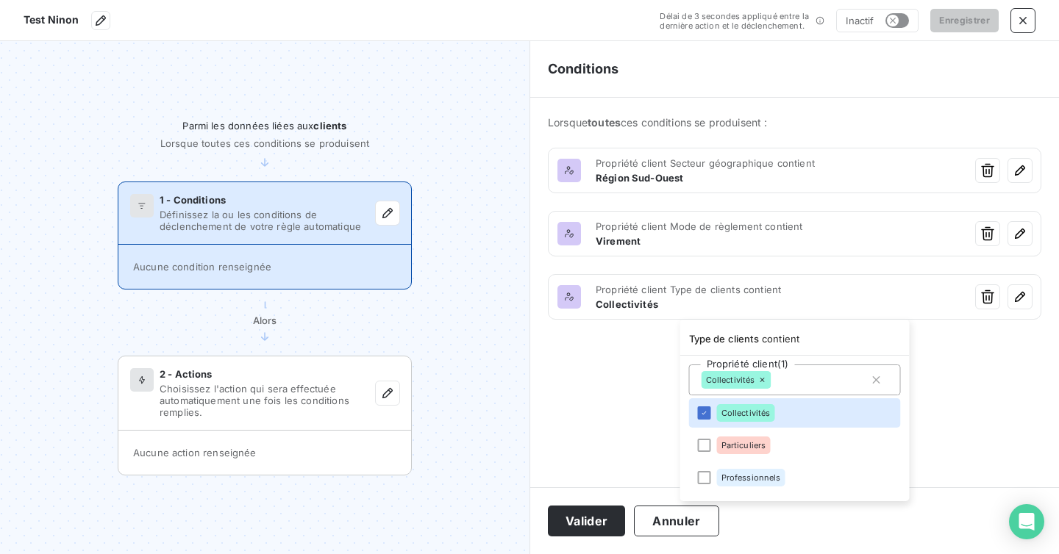
click at [613, 404] on html "Test [PERSON_NAME] de 3 secondes appliqué entre la dernière action et le déclen…" at bounding box center [529, 277] width 1059 height 554
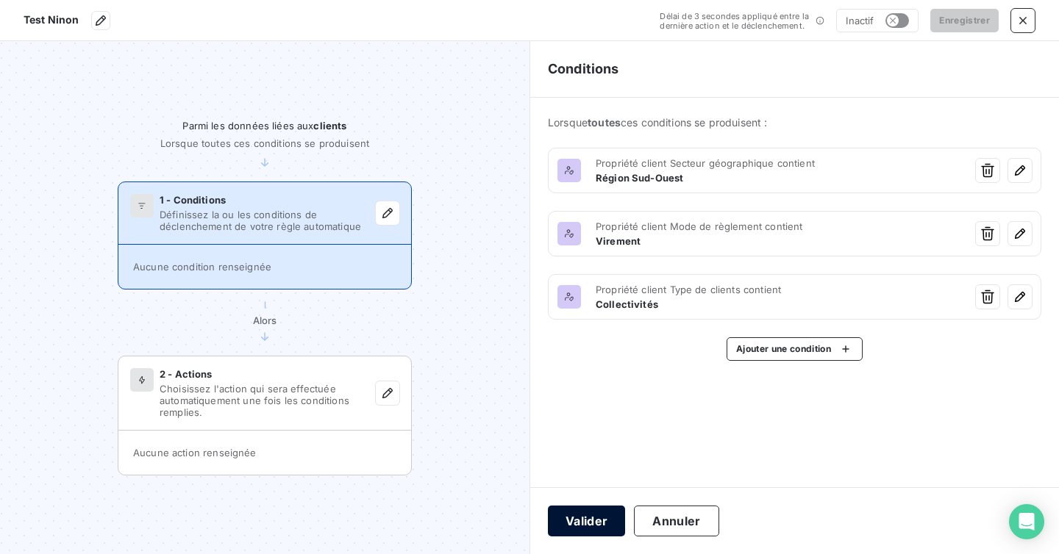
click at [592, 523] on button "Valider" at bounding box center [586, 521] width 77 height 31
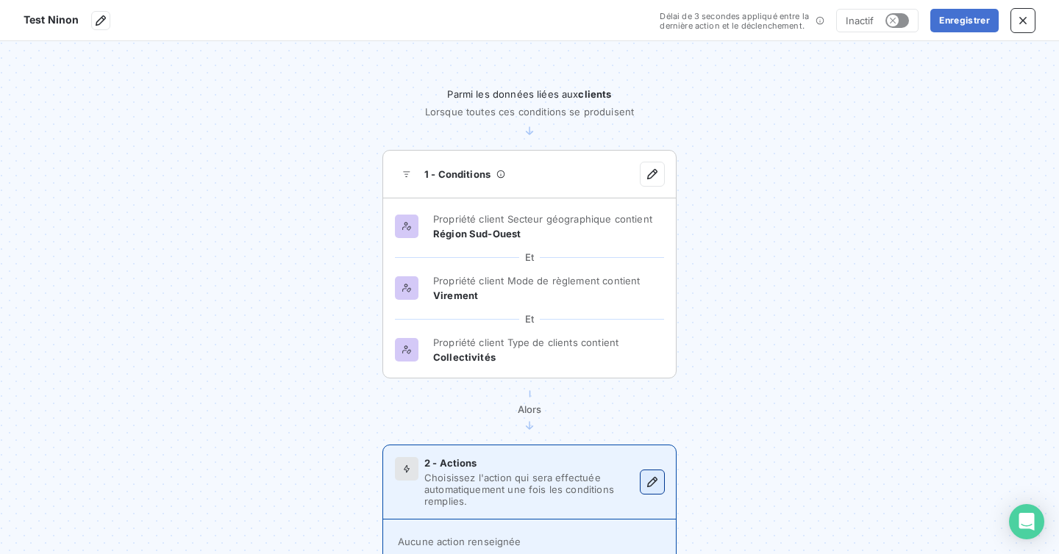
click at [646, 481] on icon "button" at bounding box center [652, 482] width 15 height 15
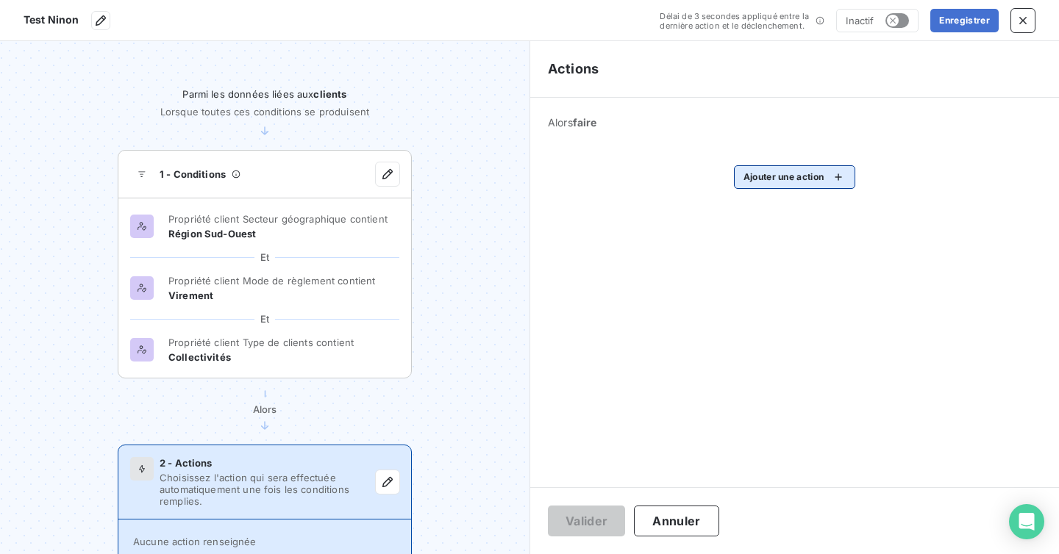
click at [785, 174] on html "Test [PERSON_NAME] de 3 secondes appliqué entre la dernière action et le déclen…" at bounding box center [529, 277] width 1059 height 554
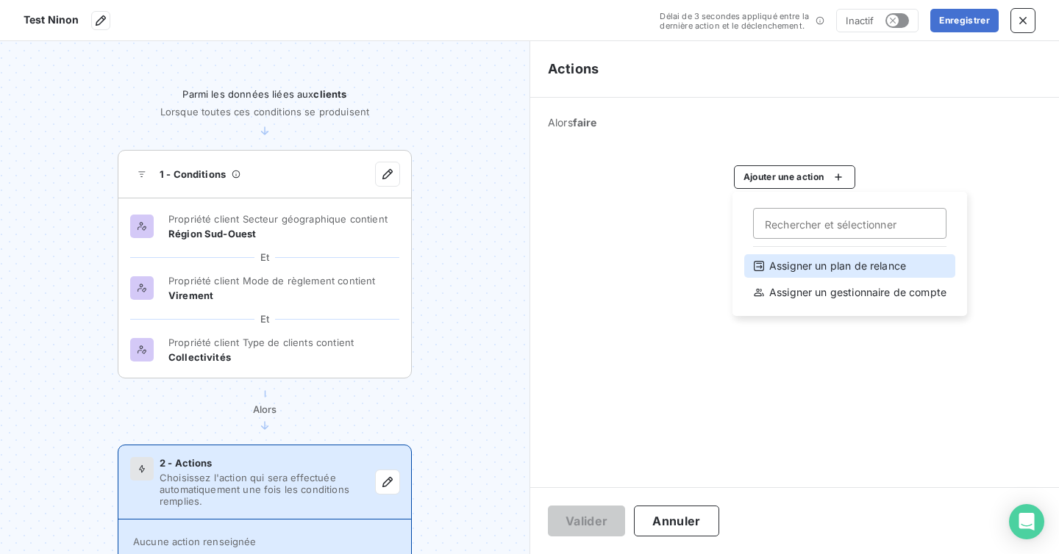
click at [805, 262] on div "Assigner un plan de relance" at bounding box center [849, 266] width 211 height 24
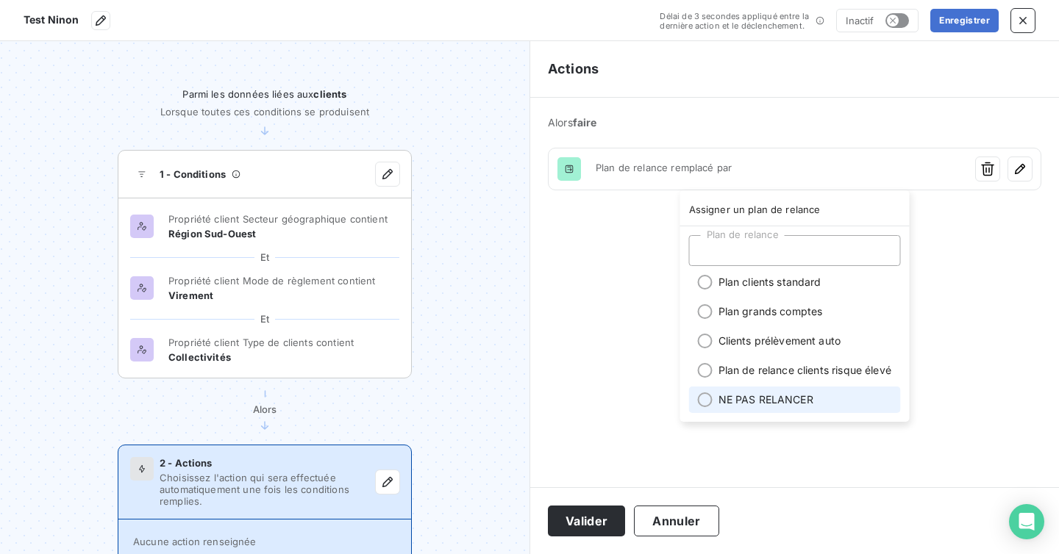
click at [701, 407] on div at bounding box center [705, 400] width 15 height 15
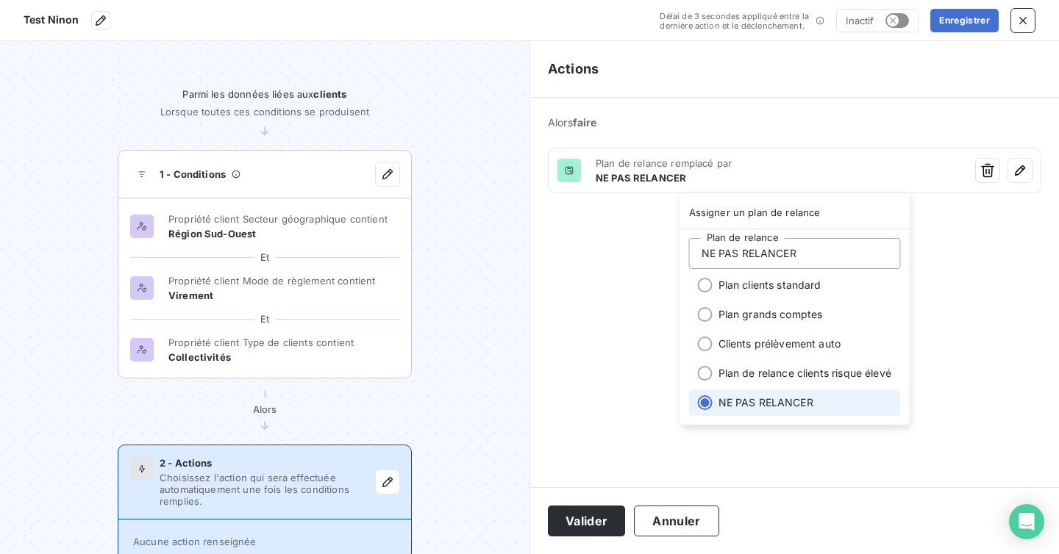
click at [703, 410] on div at bounding box center [705, 402] width 15 height 15
click at [578, 381] on html "Test [PERSON_NAME] de 3 secondes appliqué entre la dernière action et le déclen…" at bounding box center [529, 277] width 1059 height 554
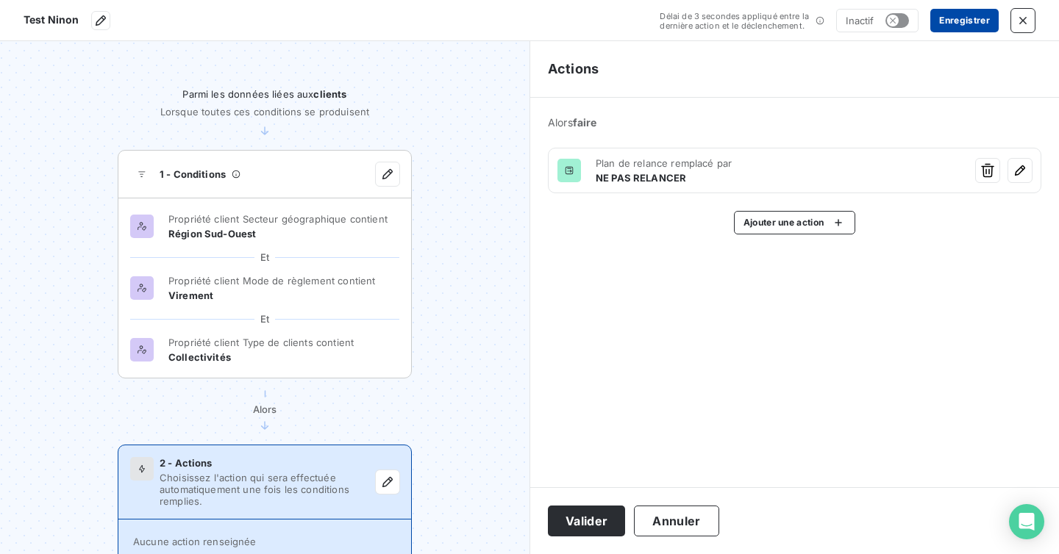
click at [978, 25] on button "Enregistrer" at bounding box center [964, 21] width 68 height 24
click at [1022, 24] on icon "button" at bounding box center [1022, 20] width 15 height 15
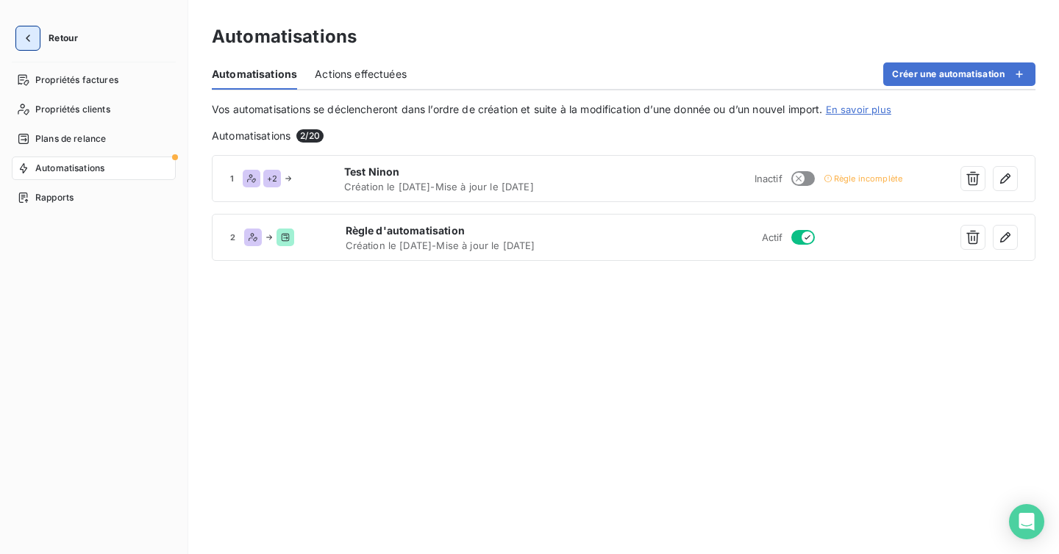
click at [29, 46] on button "button" at bounding box center [28, 38] width 24 height 24
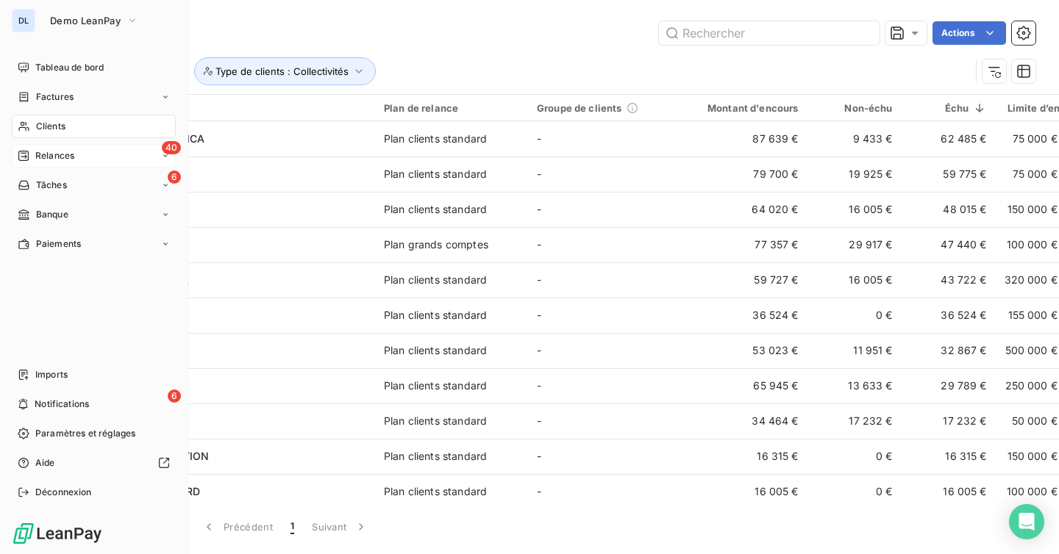
click at [75, 160] on div "40 Relances" at bounding box center [94, 156] width 164 height 24
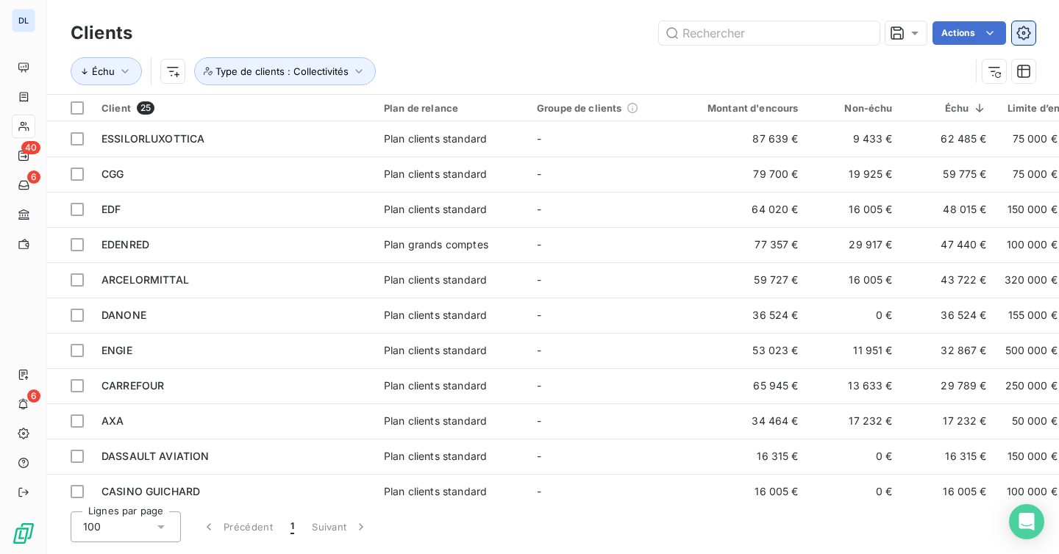
click at [1025, 40] on icon "button" at bounding box center [1023, 33] width 15 height 15
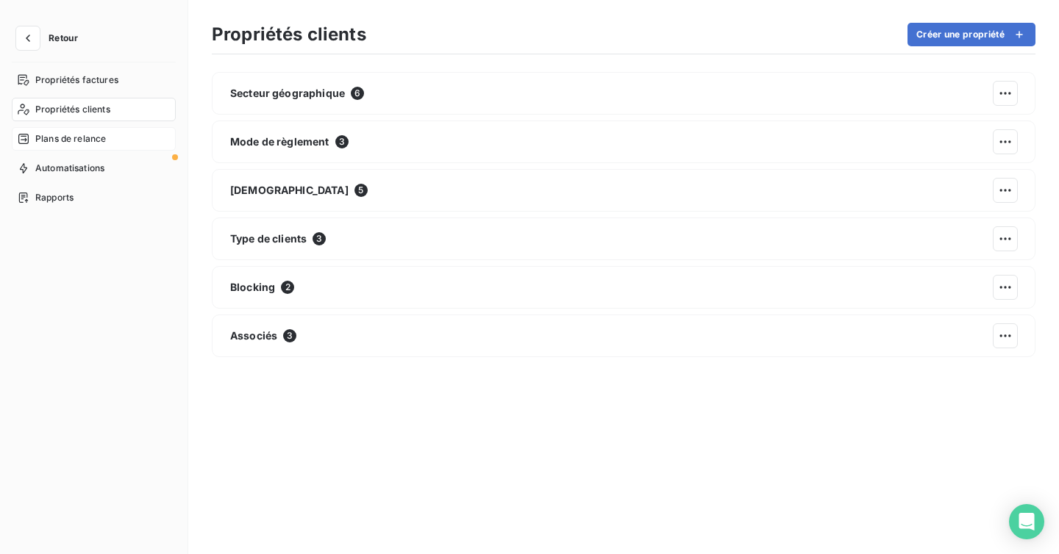
click at [92, 140] on span "Plans de relance" at bounding box center [70, 138] width 71 height 13
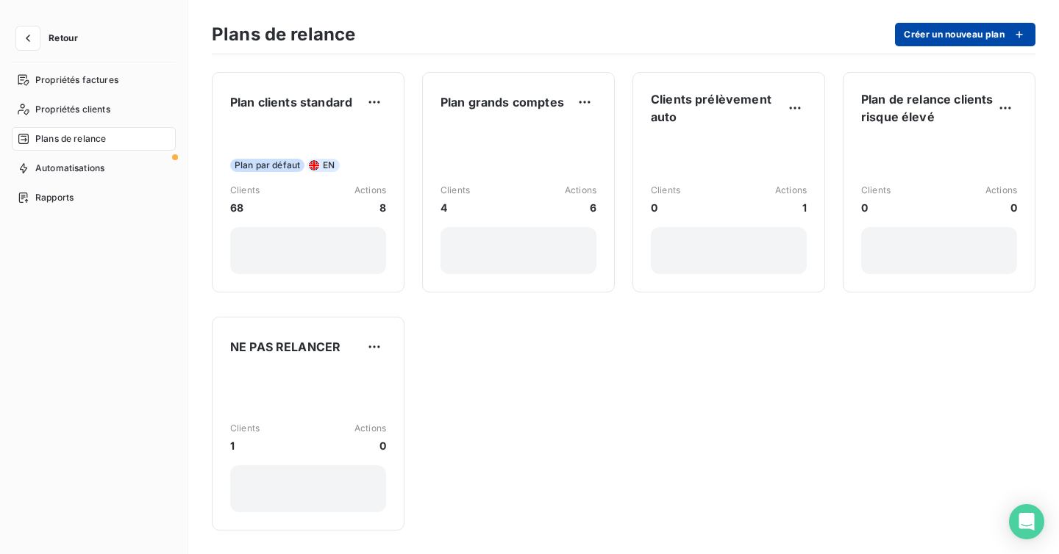
click at [954, 37] on button "Créer un nouveau plan" at bounding box center [965, 35] width 140 height 24
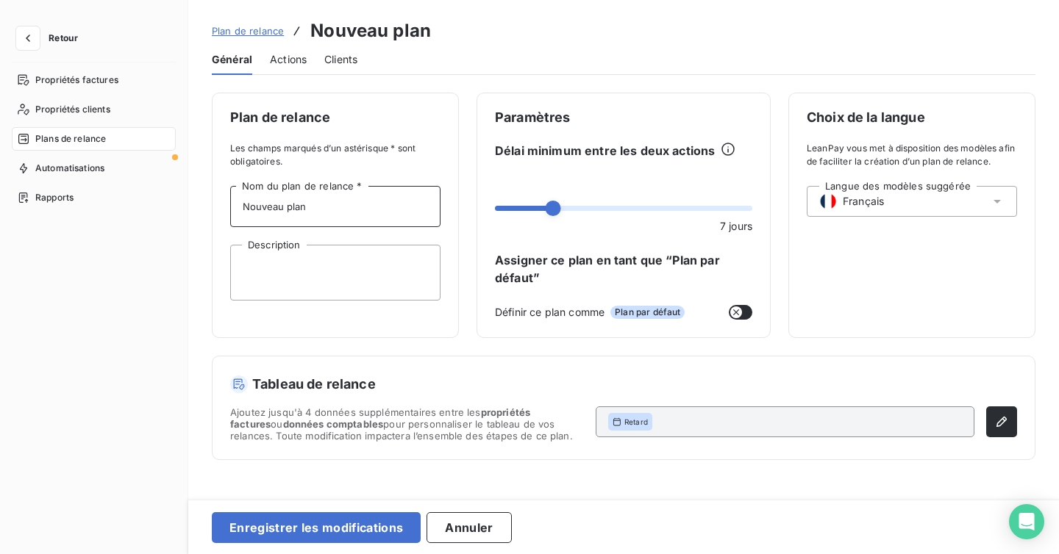
click at [315, 221] on input "Nouveau plan" at bounding box center [335, 206] width 210 height 41
type input "Cumul des valeurs"
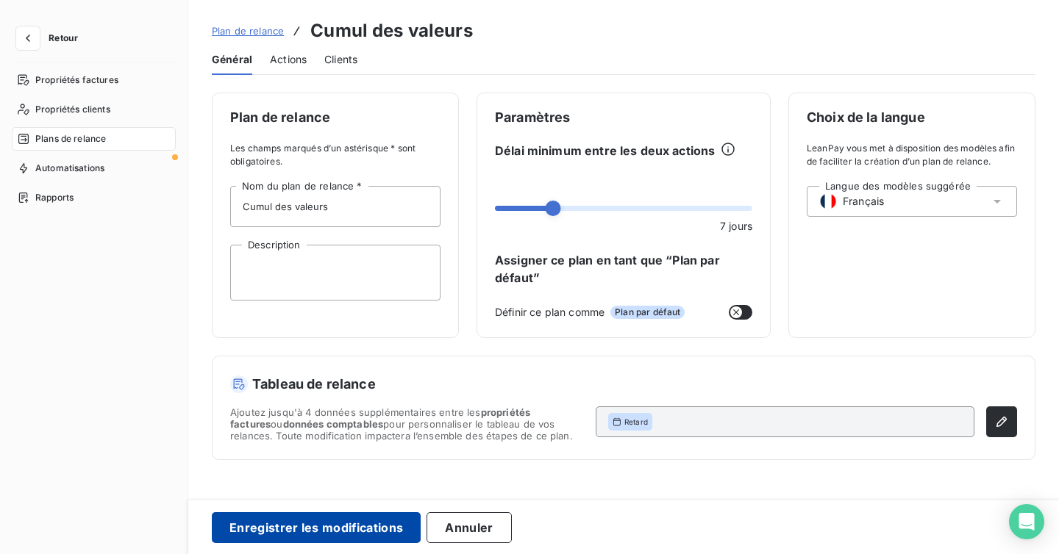
click at [254, 524] on button "Enregistrer les modifications" at bounding box center [316, 527] width 209 height 31
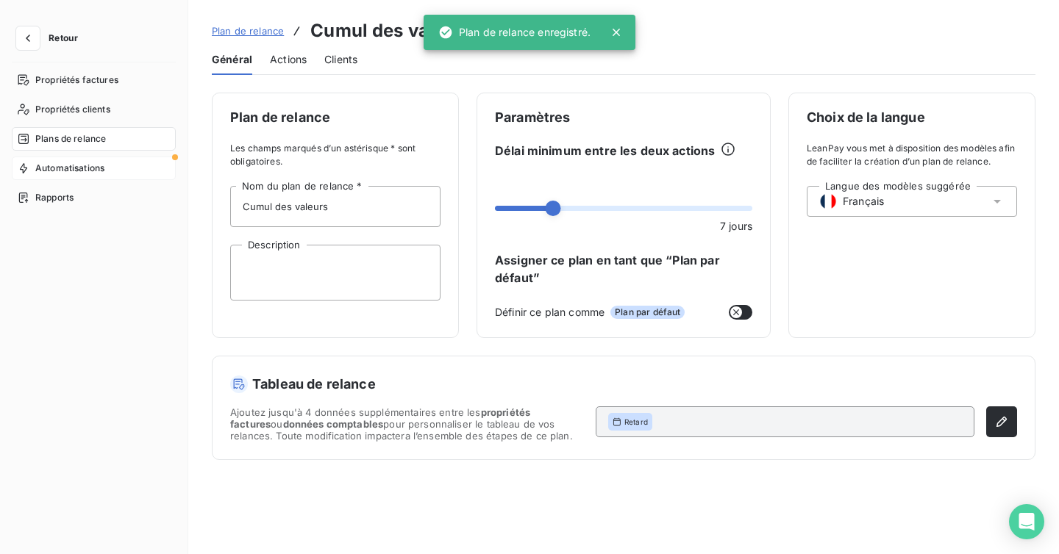
click at [55, 171] on span "Automatisations" at bounding box center [69, 168] width 69 height 13
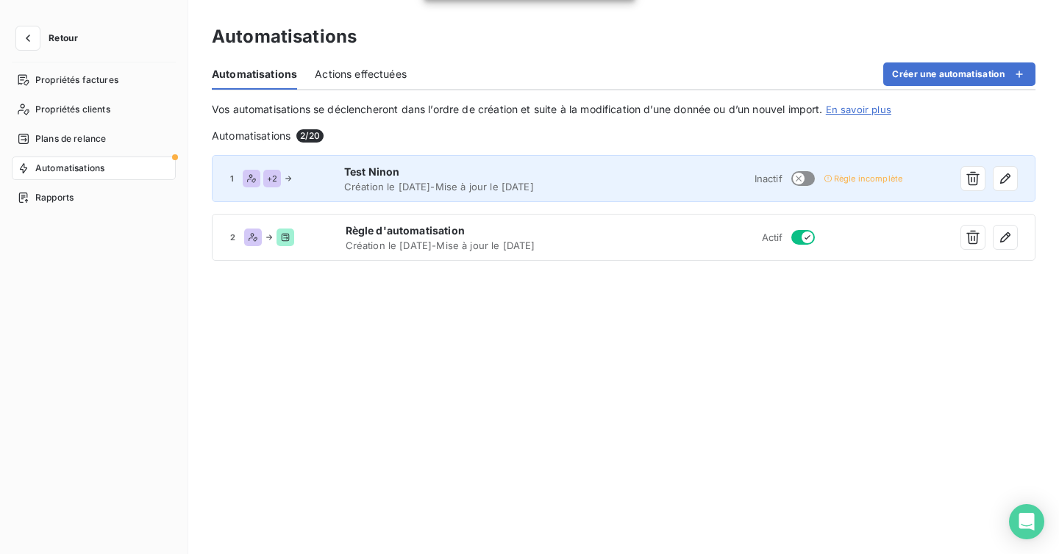
click at [911, 187] on div "1 + 2 Test Ninon Création le [DATE] - Mise à jour le [DATE] Inactif Règle incom…" at bounding box center [623, 178] width 823 height 47
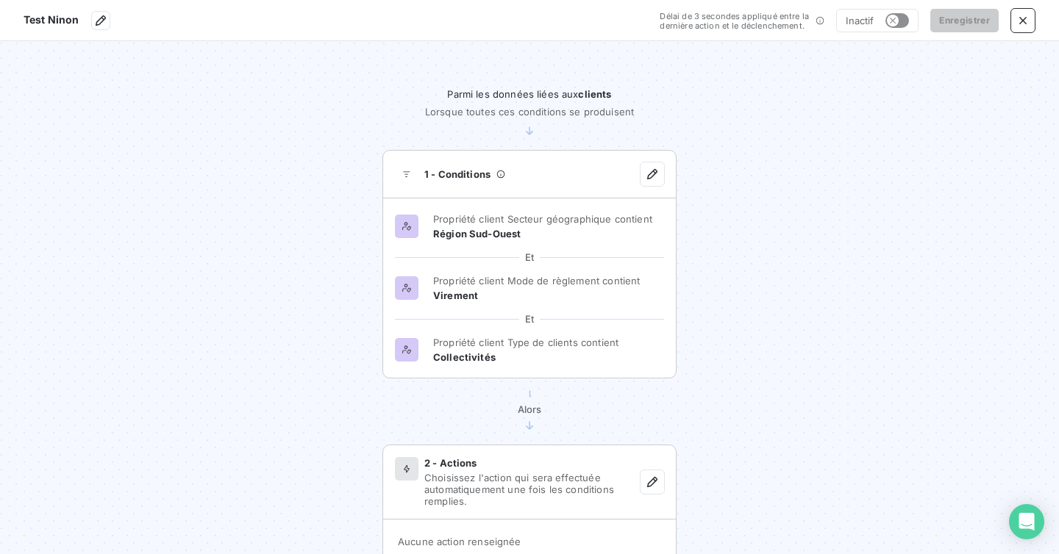
scroll to position [57, 0]
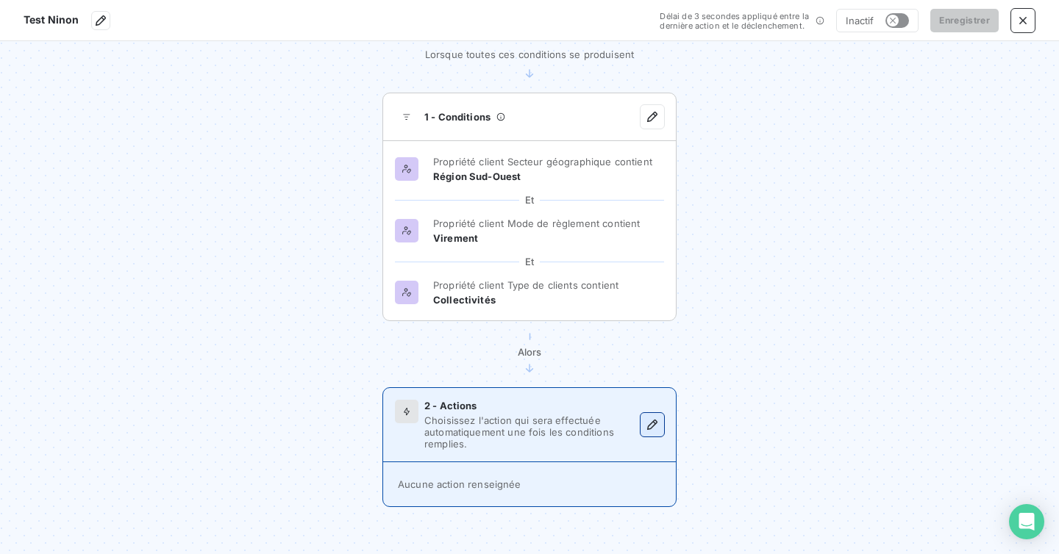
click at [656, 423] on icon "button" at bounding box center [652, 425] width 10 height 10
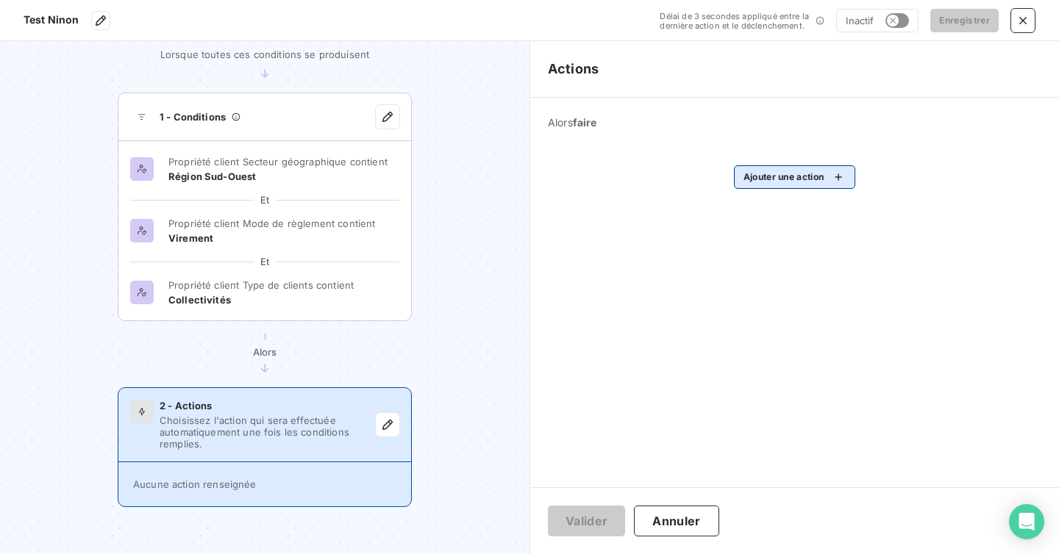
click at [794, 184] on html "Test [PERSON_NAME] de 3 secondes appliqué entre la dernière action et le déclen…" at bounding box center [529, 277] width 1059 height 554
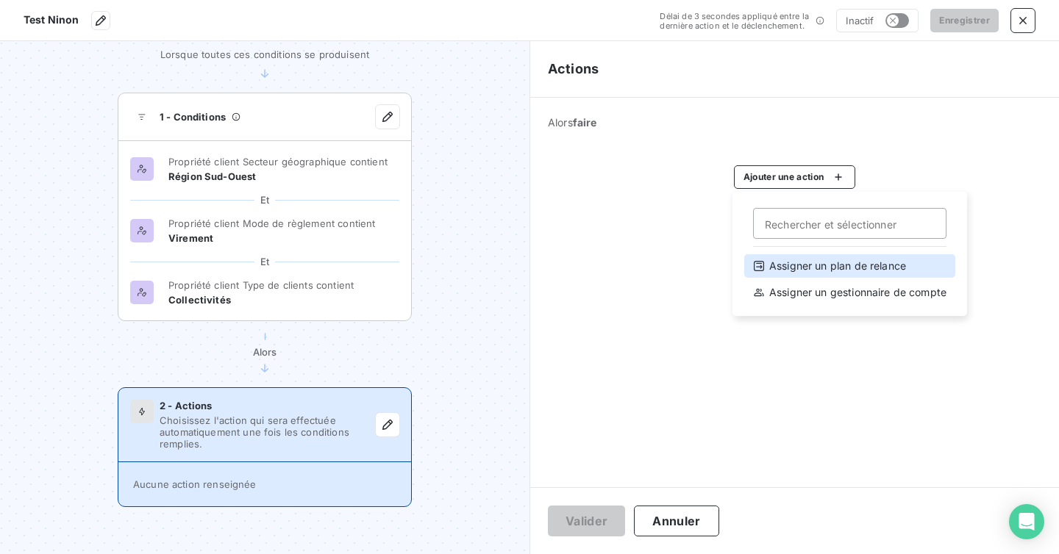
click at [815, 267] on div "Assigner un plan de relance" at bounding box center [849, 266] width 211 height 24
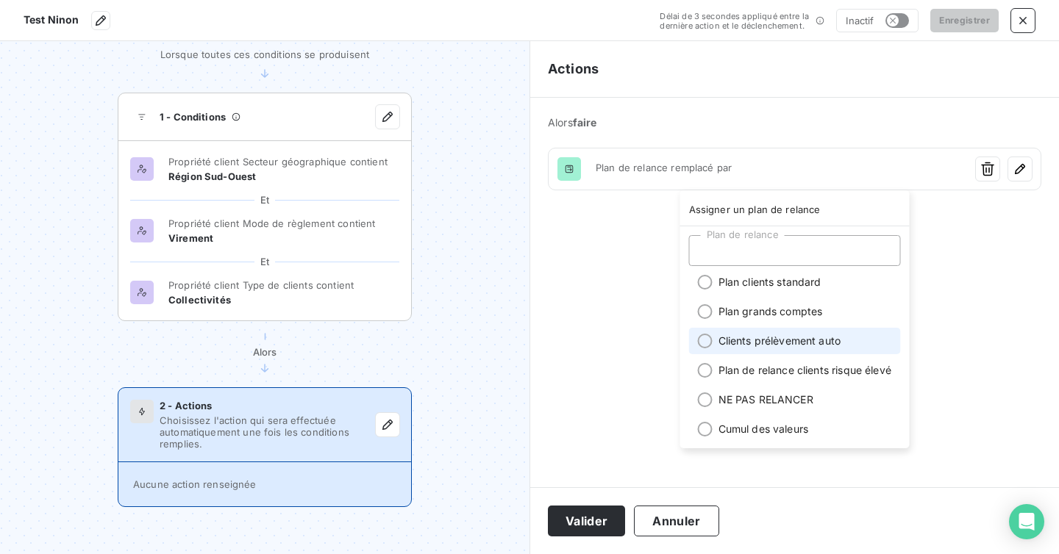
scroll to position [18, 0]
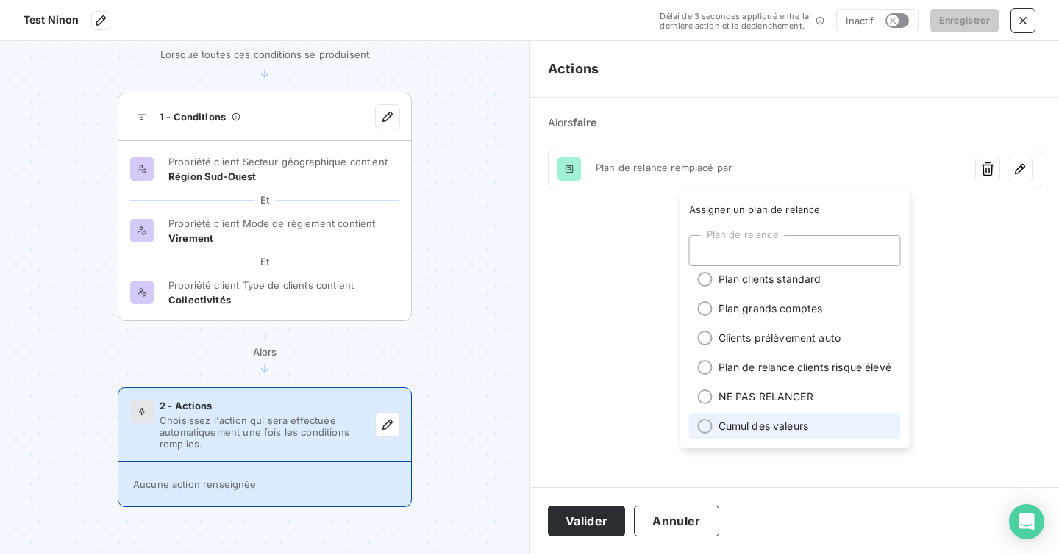
click at [707, 430] on div at bounding box center [705, 426] width 15 height 15
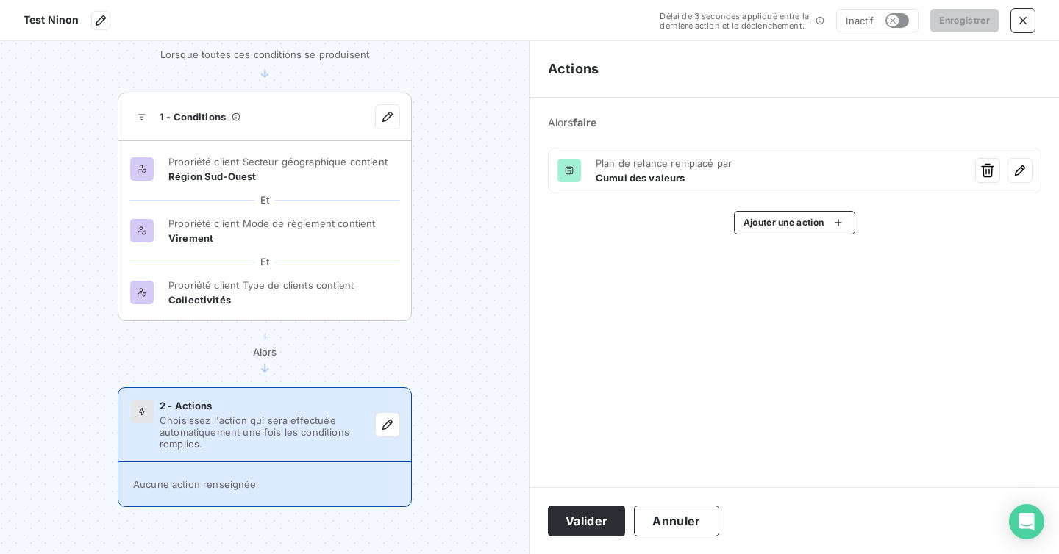
click at [588, 529] on html "Test [PERSON_NAME] de 3 secondes appliqué entre la dernière action et le déclen…" at bounding box center [529, 277] width 1059 height 554
click at [583, 524] on button "Valider" at bounding box center [586, 521] width 77 height 31
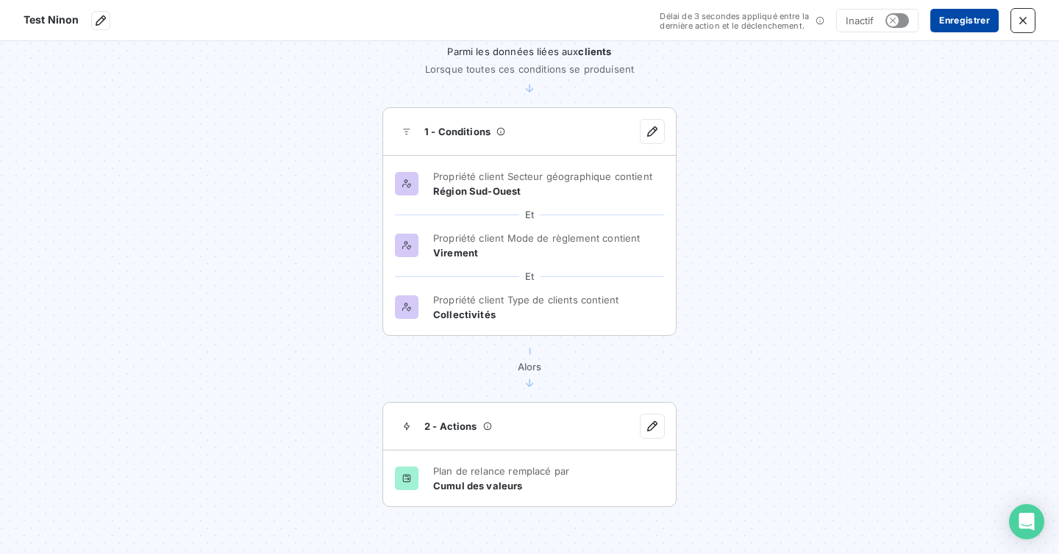
click at [961, 18] on button "Enregistrer" at bounding box center [964, 21] width 68 height 24
click at [1024, 14] on icon "button" at bounding box center [1022, 20] width 15 height 15
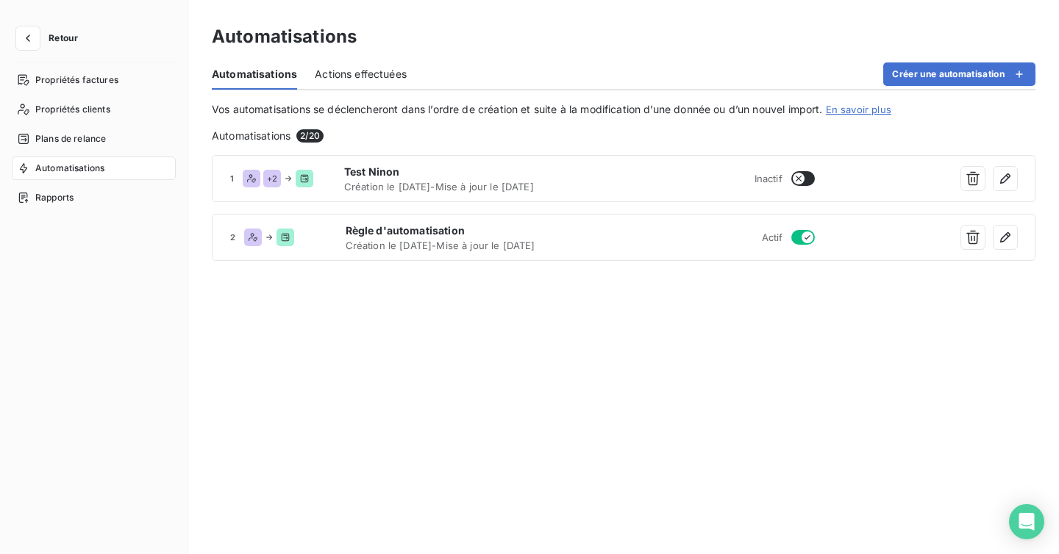
click at [15, 51] on div "Retour" at bounding box center [94, 44] width 164 height 36
click at [35, 30] on button "button" at bounding box center [28, 38] width 24 height 24
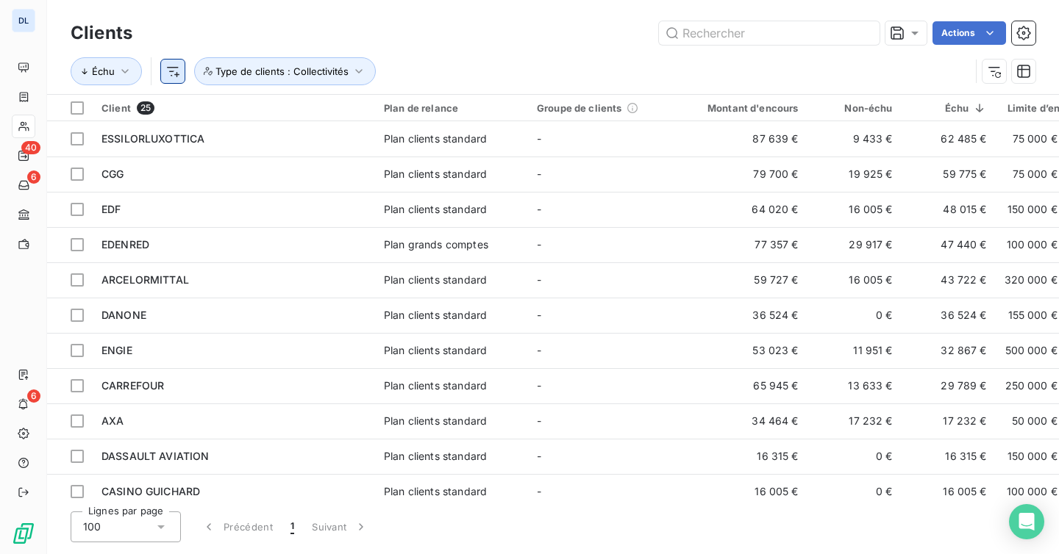
click at [173, 74] on html "DL 40 6 6 Clients Actions Échu Type de clients : Collectivités Client 25 Plan d…" at bounding box center [529, 277] width 1059 height 554
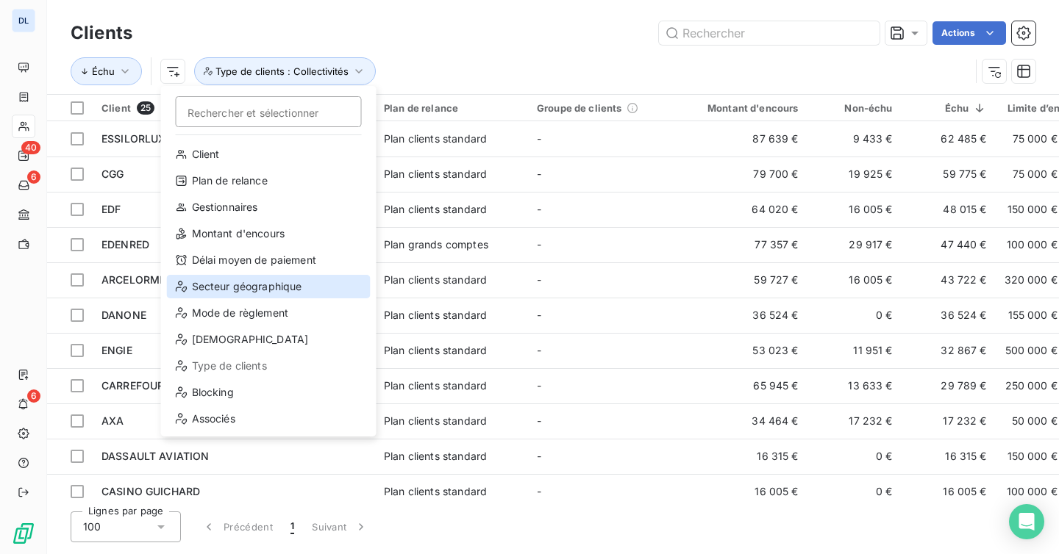
click at [249, 287] on div "Secteur géographique" at bounding box center [269, 287] width 204 height 24
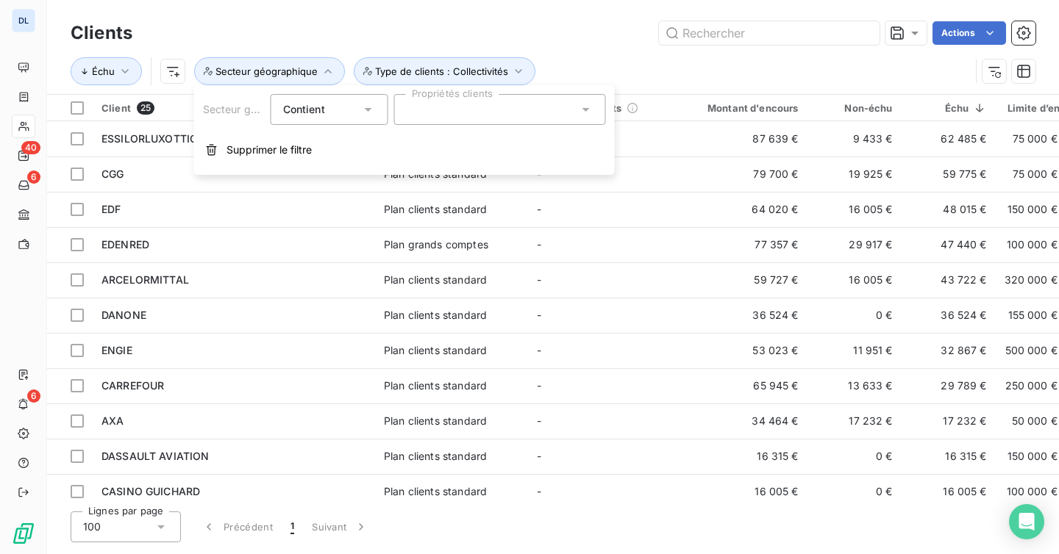
click at [545, 118] on div at bounding box center [500, 109] width 212 height 31
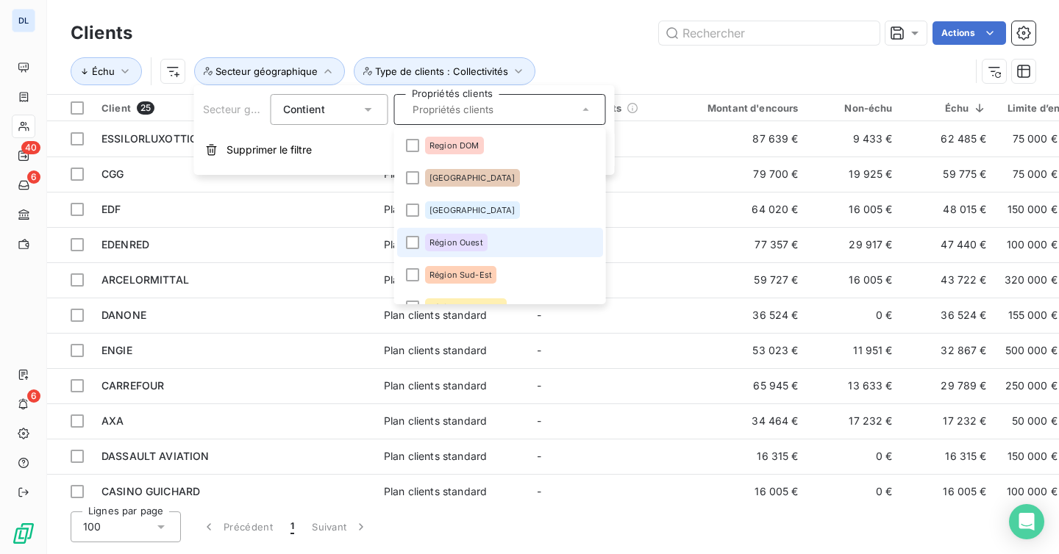
scroll to position [21, 0]
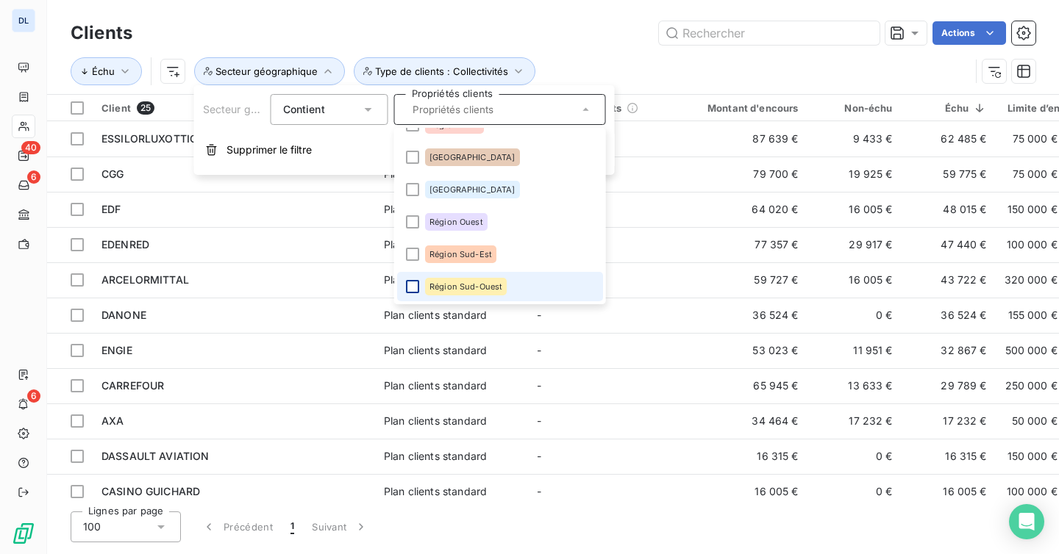
click at [410, 284] on div at bounding box center [412, 286] width 13 height 13
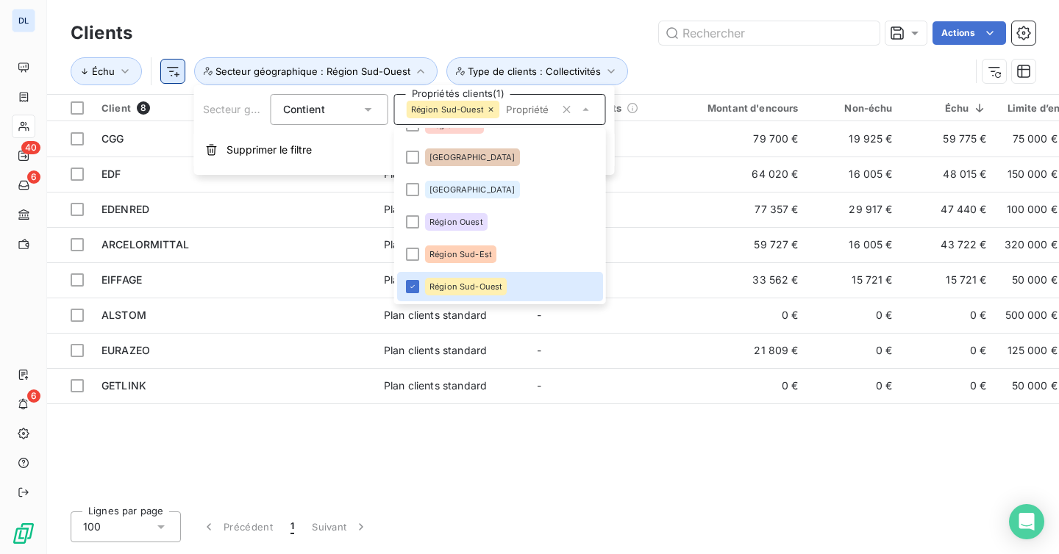
click at [174, 74] on html "DL 40 6 6 Clients Actions Échu Secteur géographique : Région Sud-Ouest Type de …" at bounding box center [529, 277] width 1059 height 554
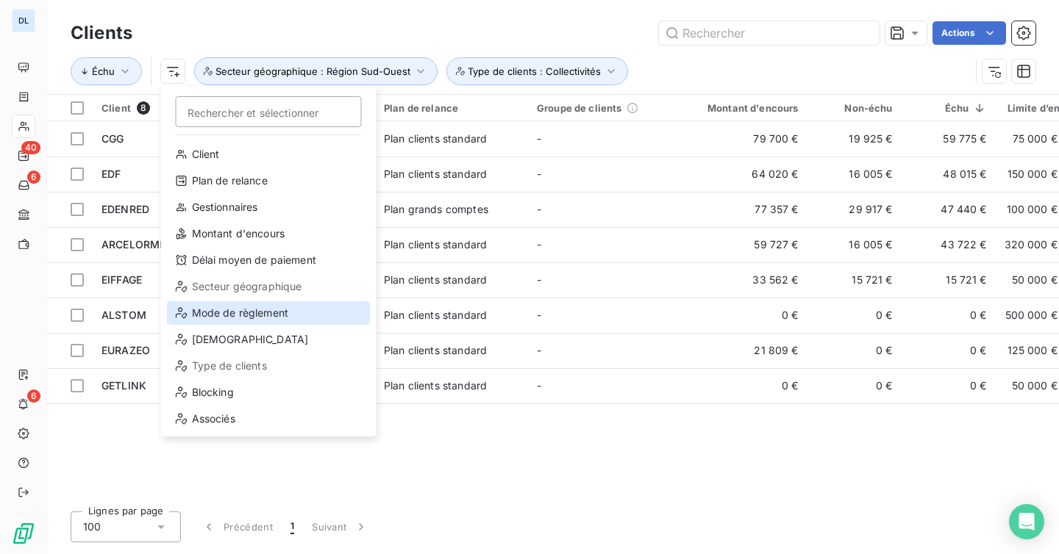
click at [262, 316] on div "Mode de règlement" at bounding box center [269, 313] width 204 height 24
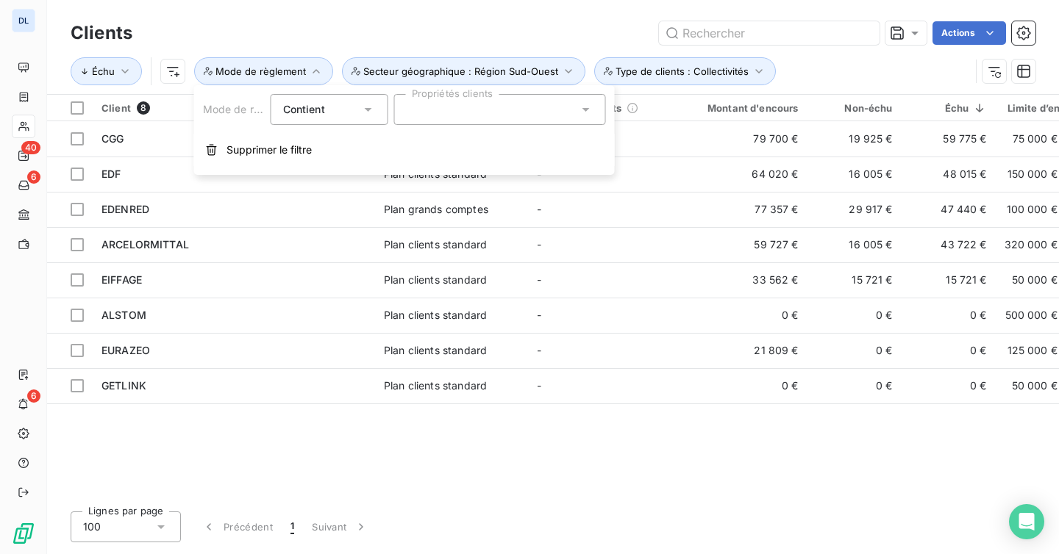
click at [571, 101] on div at bounding box center [500, 109] width 212 height 31
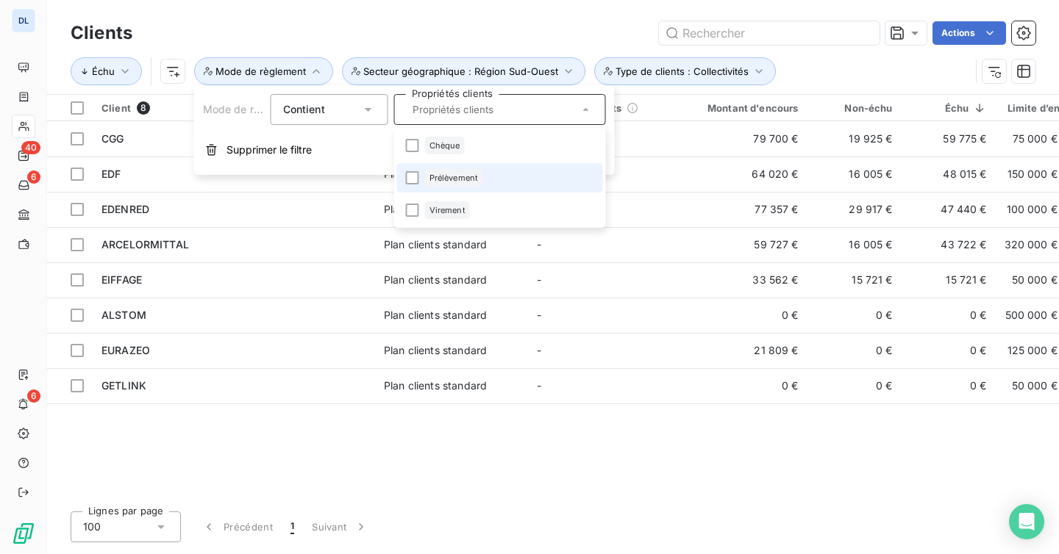
click at [448, 173] on span "Prélèvement" at bounding box center [453, 177] width 49 height 9
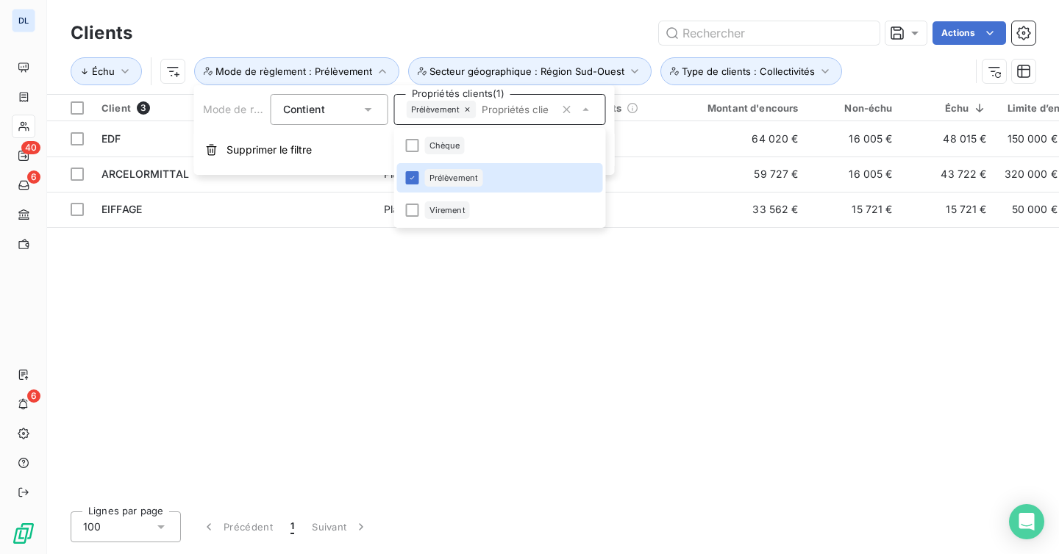
click at [505, 36] on div "Actions" at bounding box center [592, 33] width 885 height 24
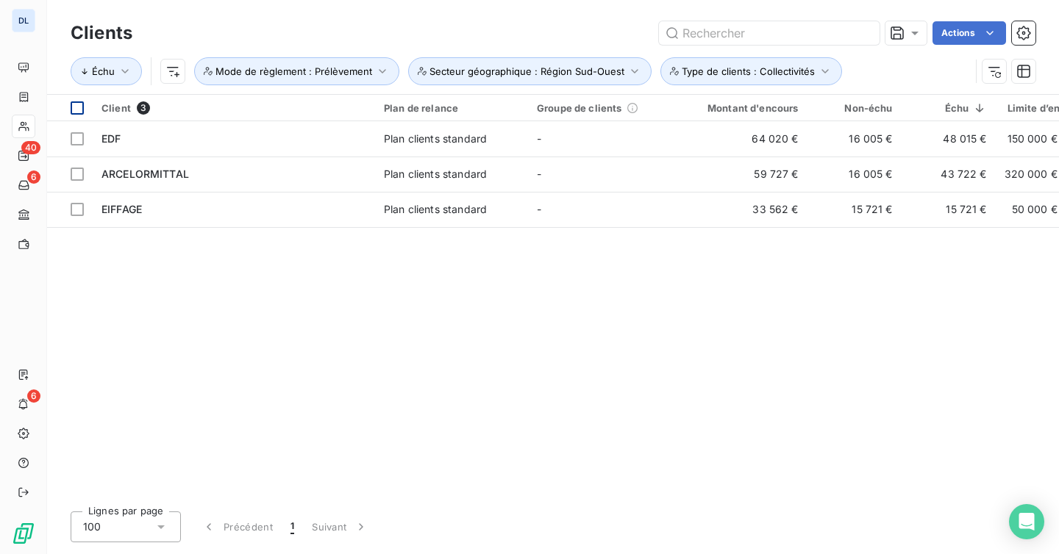
click at [79, 110] on div at bounding box center [77, 107] width 13 height 13
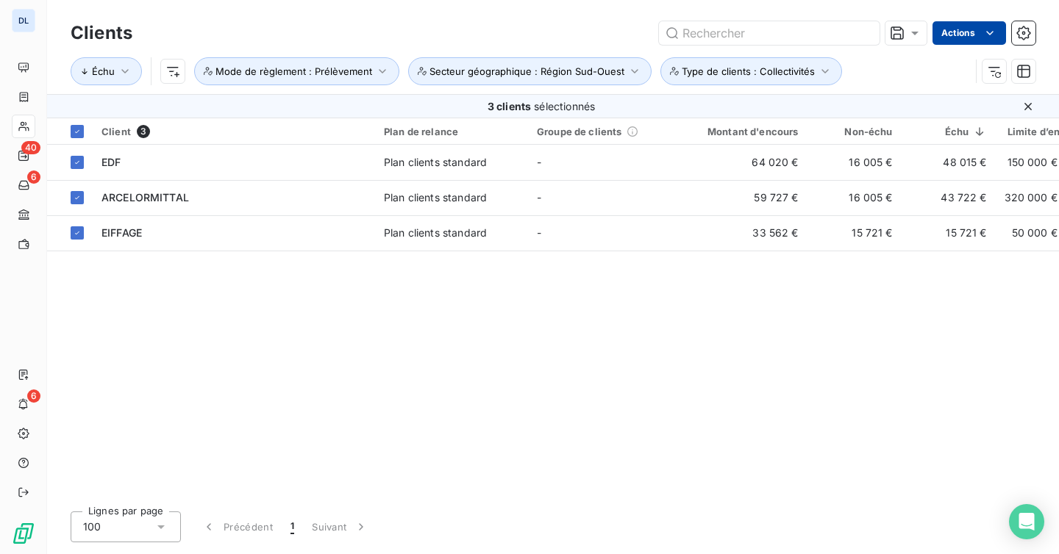
click at [967, 28] on html "DL 40 6 6 Clients Actions Échu Secteur géographique : Région Sud-Ouest Mode de …" at bounding box center [529, 277] width 1059 height 554
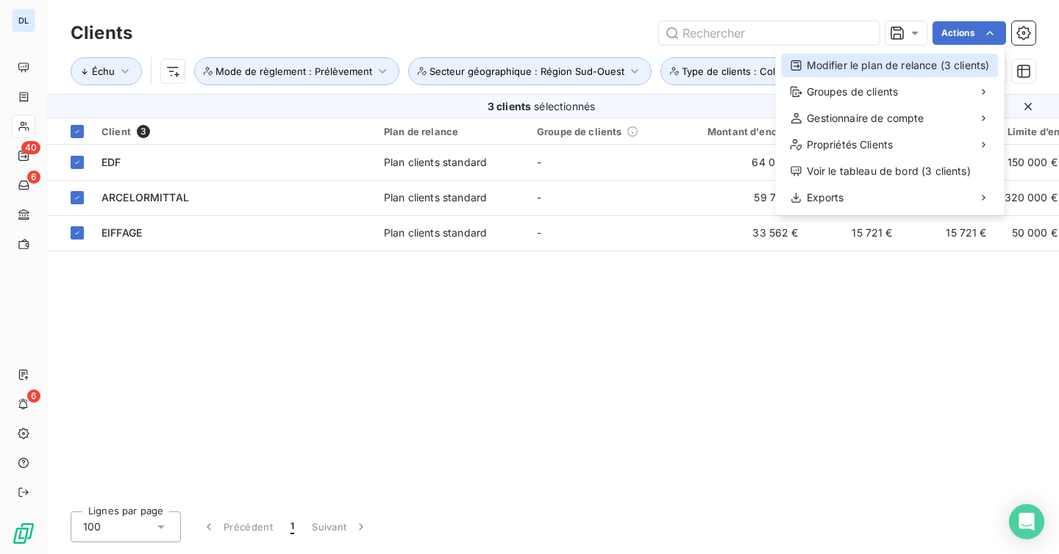
click at [920, 68] on div "Modifier le plan de relance (3 clients)" at bounding box center [889, 66] width 217 height 24
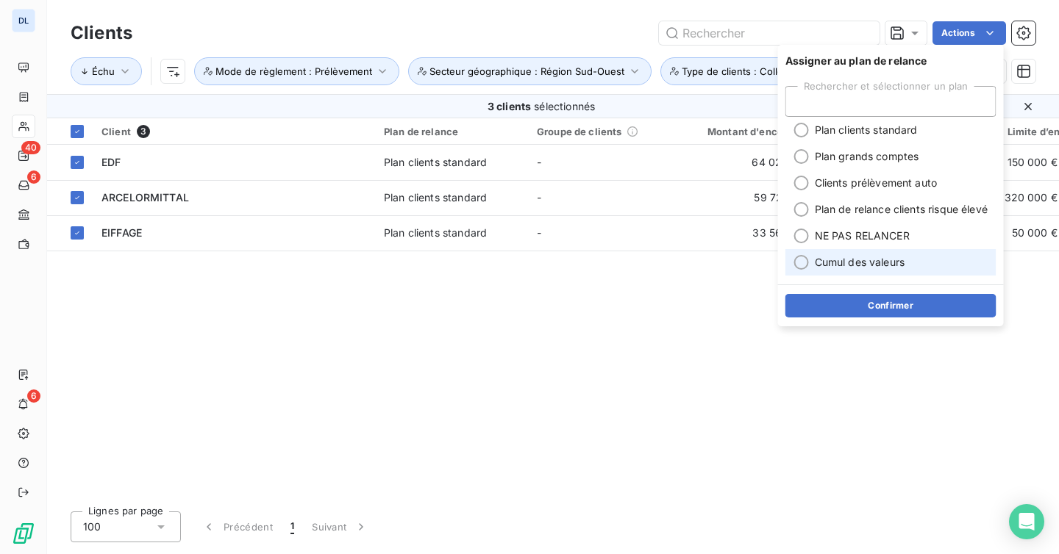
click at [856, 254] on li "Cumul des valeurs" at bounding box center [890, 262] width 211 height 26
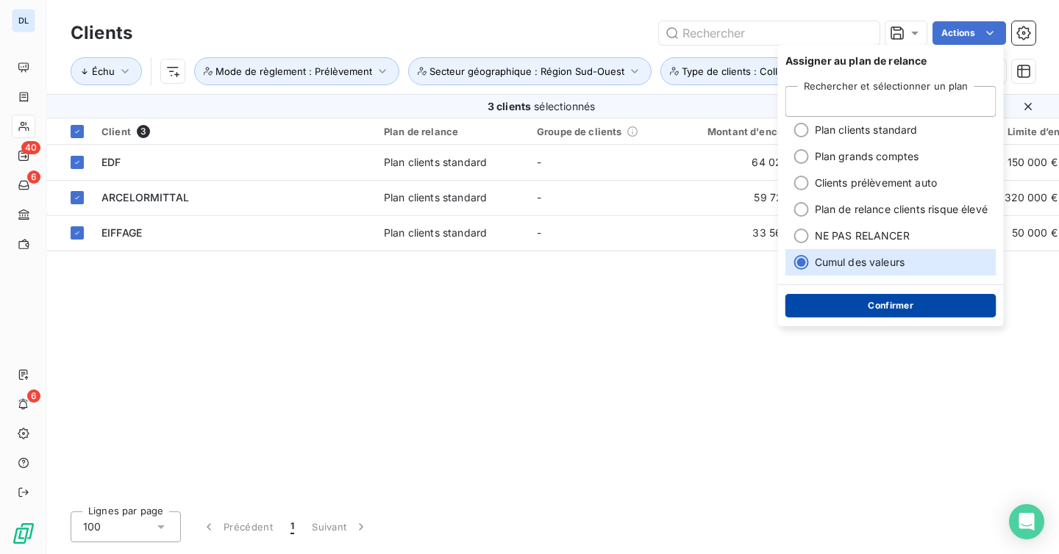
click at [860, 312] on button "Confirmer" at bounding box center [890, 306] width 211 height 24
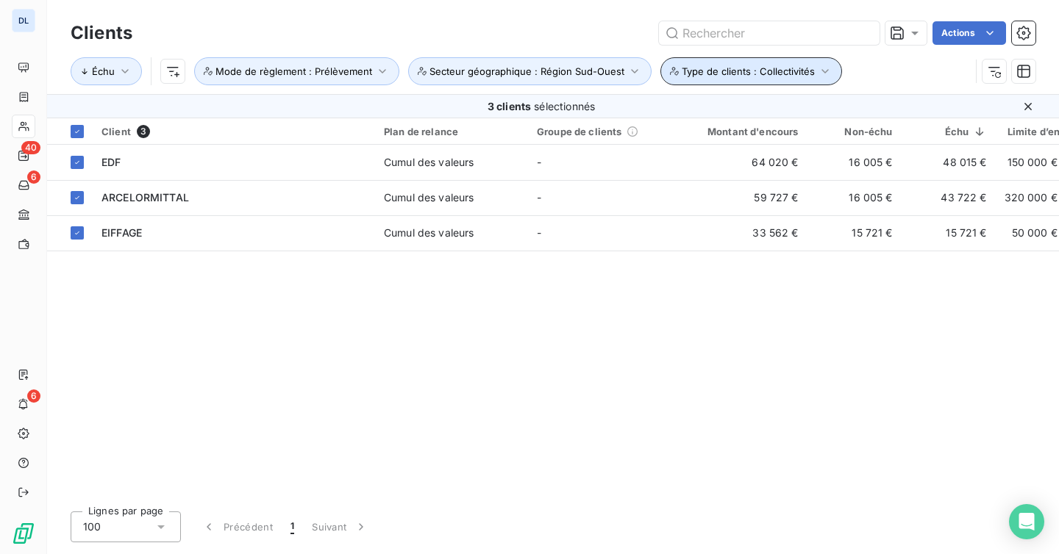
click at [789, 82] on button "Type de clients : Collectivités" at bounding box center [751, 71] width 182 height 28
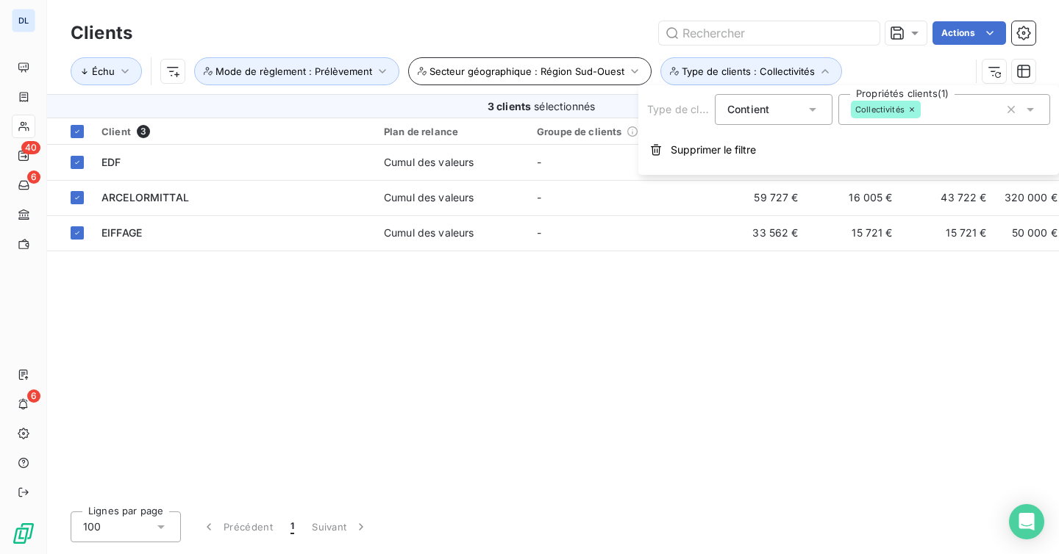
click at [586, 61] on button "Secteur géographique : Région Sud-Ouest" at bounding box center [529, 71] width 243 height 28
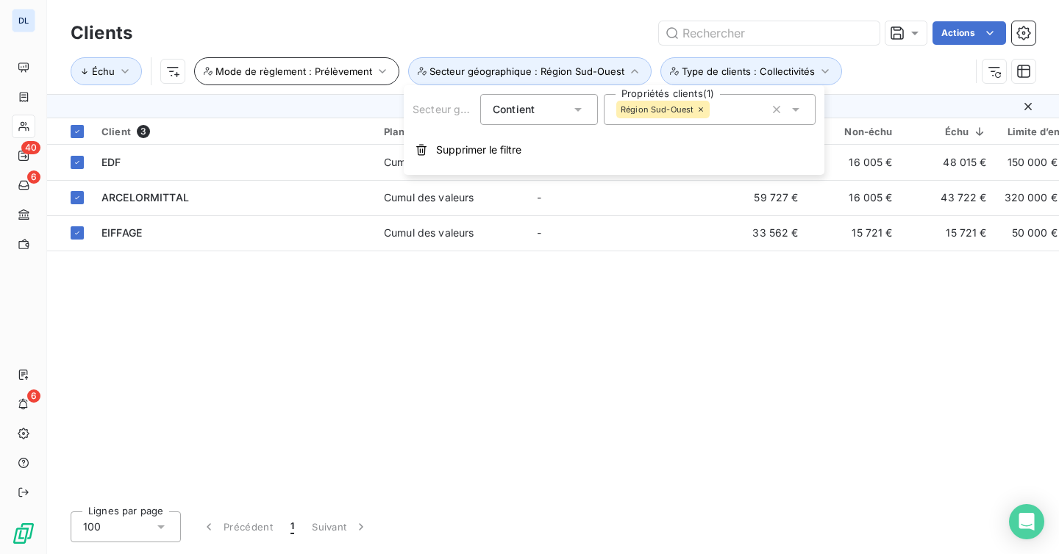
click at [354, 68] on span "Mode de règlement : Prélèvement" at bounding box center [293, 71] width 157 height 12
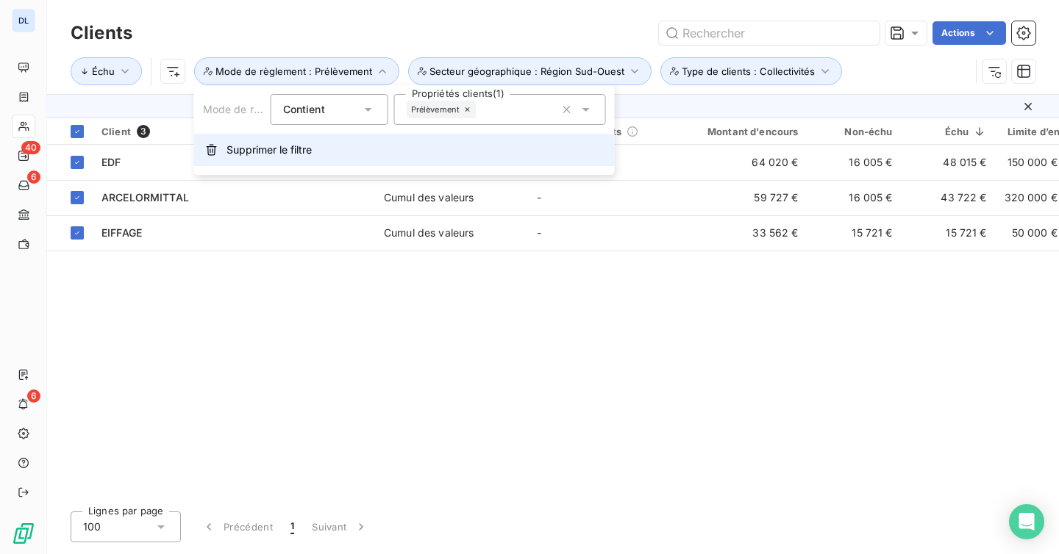
click at [403, 152] on button "Supprimer le filtre" at bounding box center [404, 150] width 420 height 32
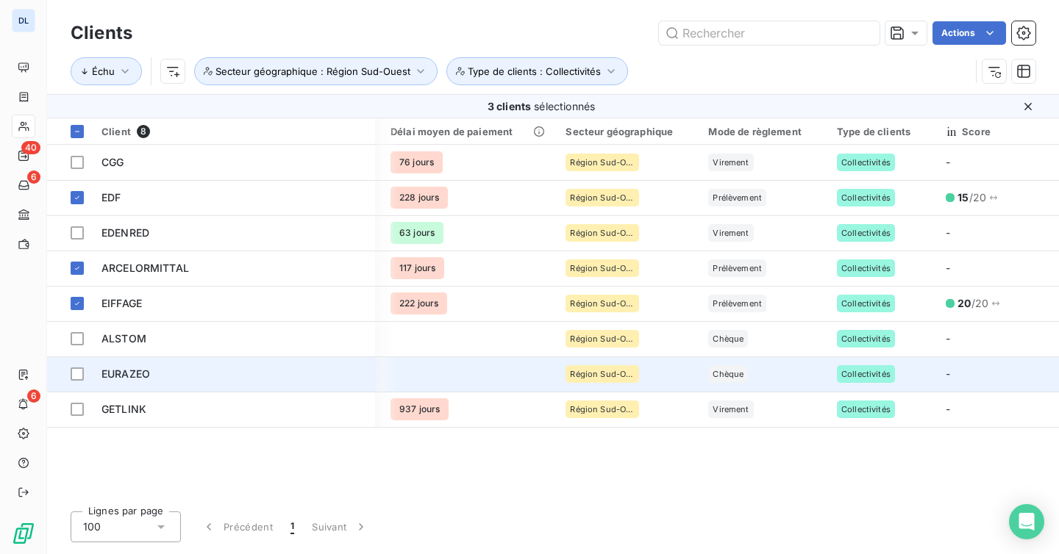
scroll to position [0, 769]
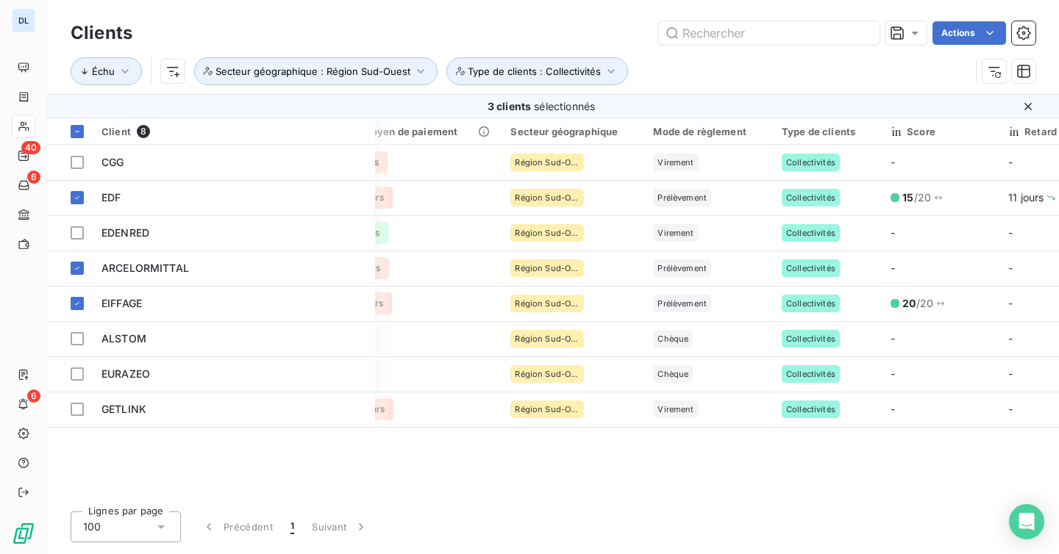
click at [636, 456] on div "Client 8 Plan de relance Groupe de clients Montant d'encours Non-échu Échu Limi…" at bounding box center [552, 309] width 1011 height 382
click at [642, 46] on div "Clients Actions" at bounding box center [553, 33] width 964 height 31
